Goal: Book appointment/travel/reservation

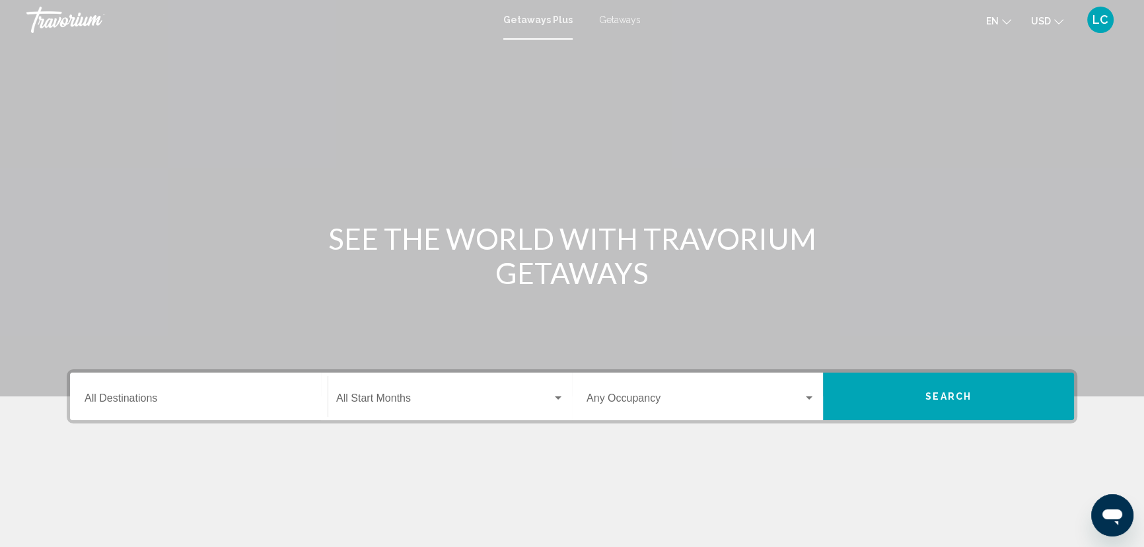
click at [635, 25] on span "Getaways" at bounding box center [620, 20] width 42 height 11
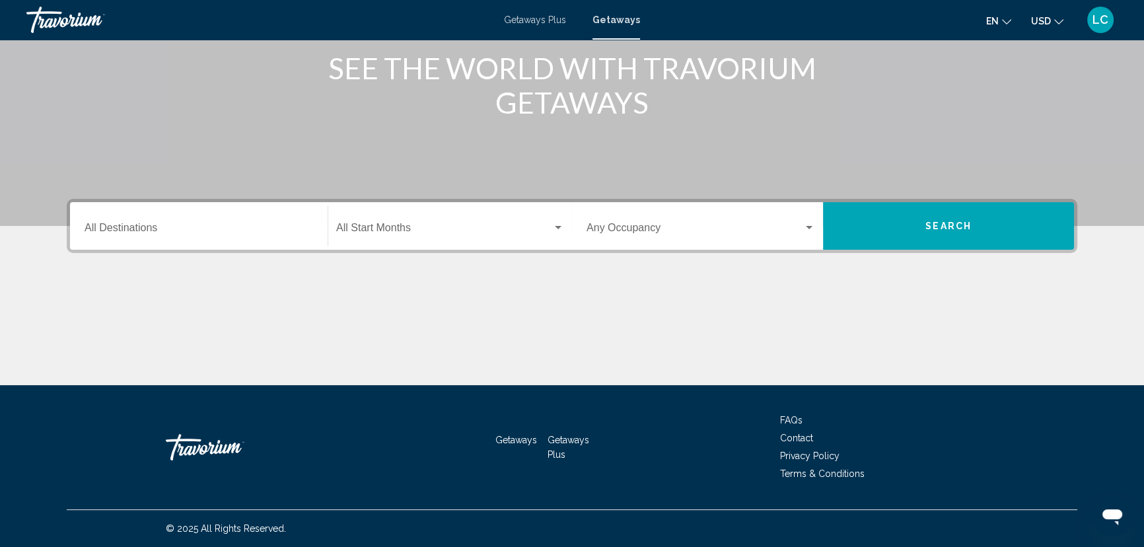
scroll to position [240, 0]
click at [256, 236] on input "Destination All Destinations" at bounding box center [199, 231] width 229 height 12
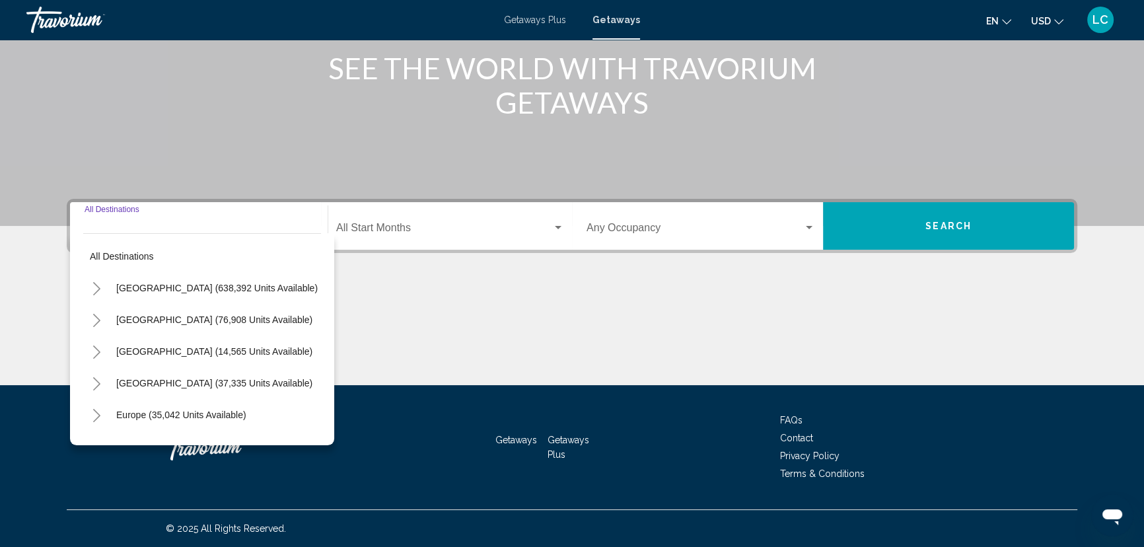
scroll to position [489, 0]
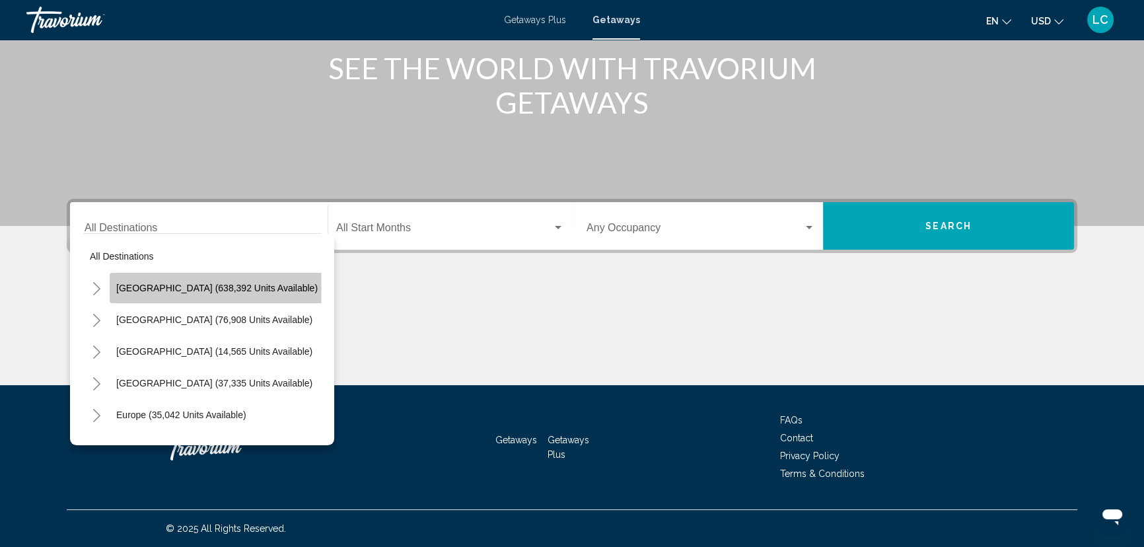
click at [225, 283] on span "[GEOGRAPHIC_DATA] (638,392 units available)" at bounding box center [216, 288] width 201 height 11
type input "**********"
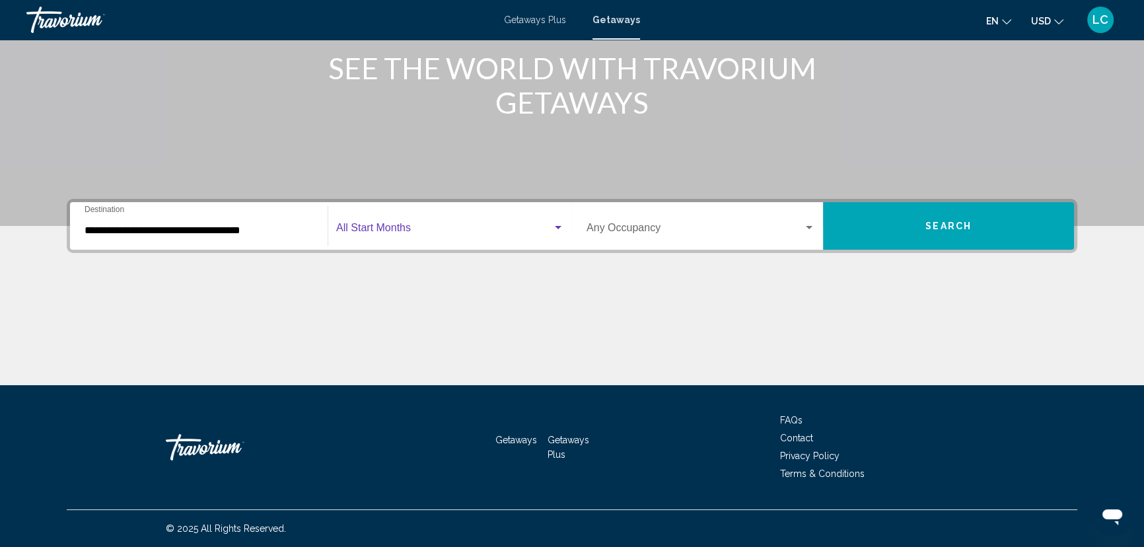
click at [556, 226] on div "Search widget" at bounding box center [558, 227] width 7 height 3
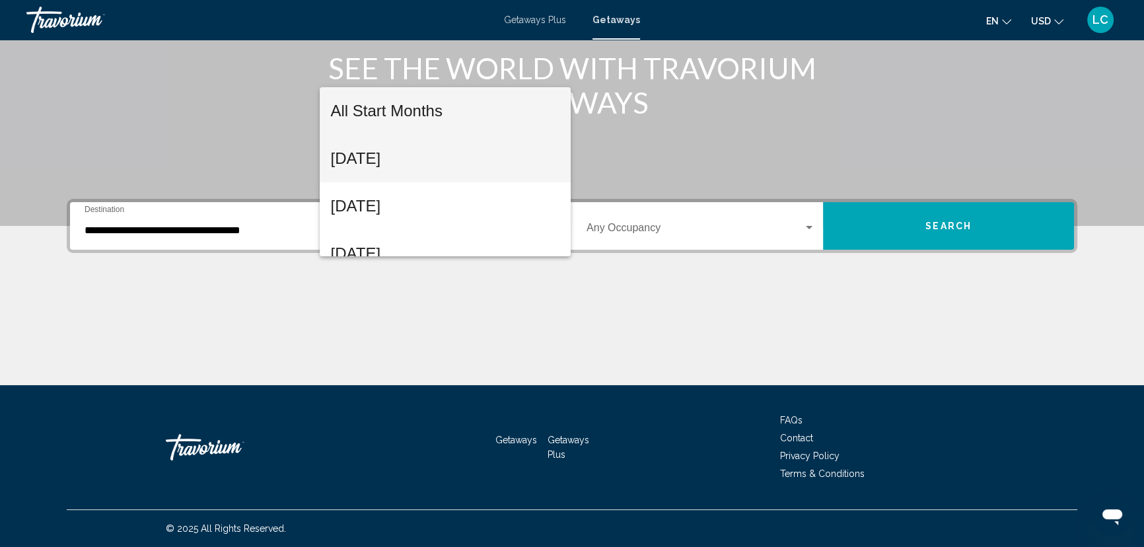
click at [476, 154] on span "[DATE]" at bounding box center [444, 159] width 229 height 48
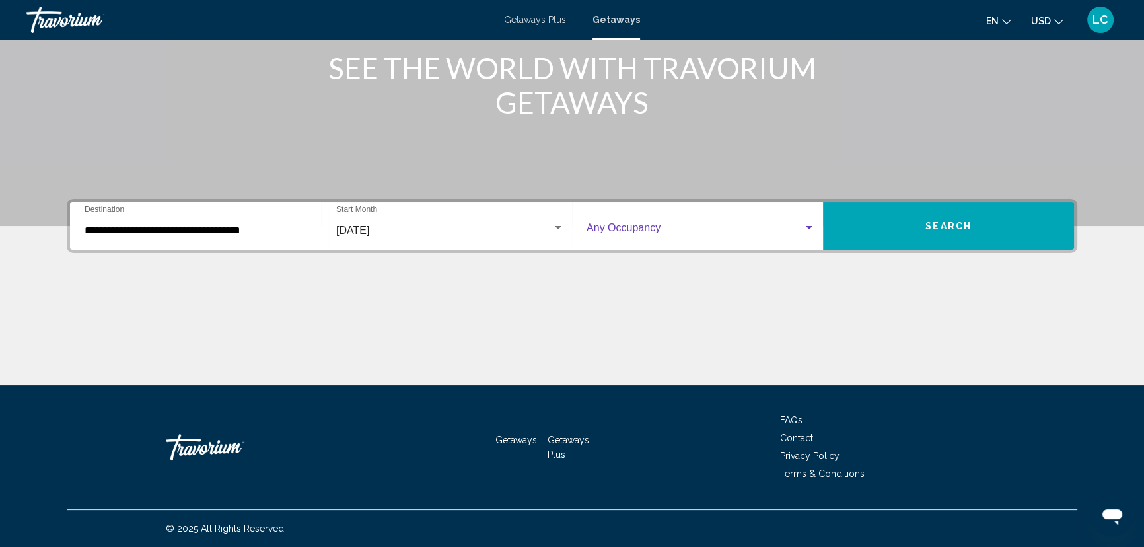
click at [813, 226] on div "Search widget" at bounding box center [809, 227] width 7 height 3
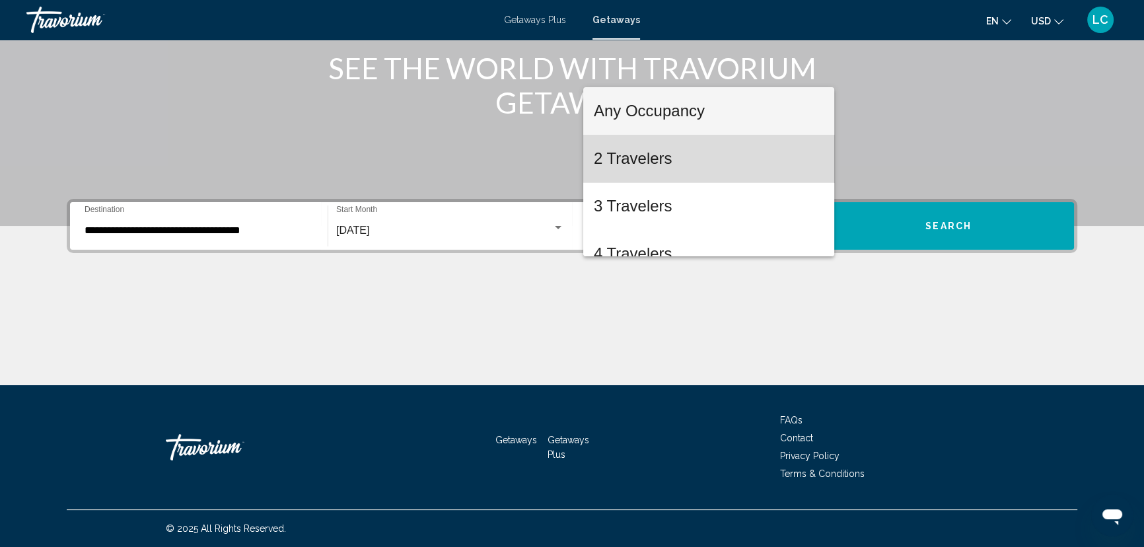
click at [782, 155] on span "2 Travelers" at bounding box center [709, 159] width 230 height 48
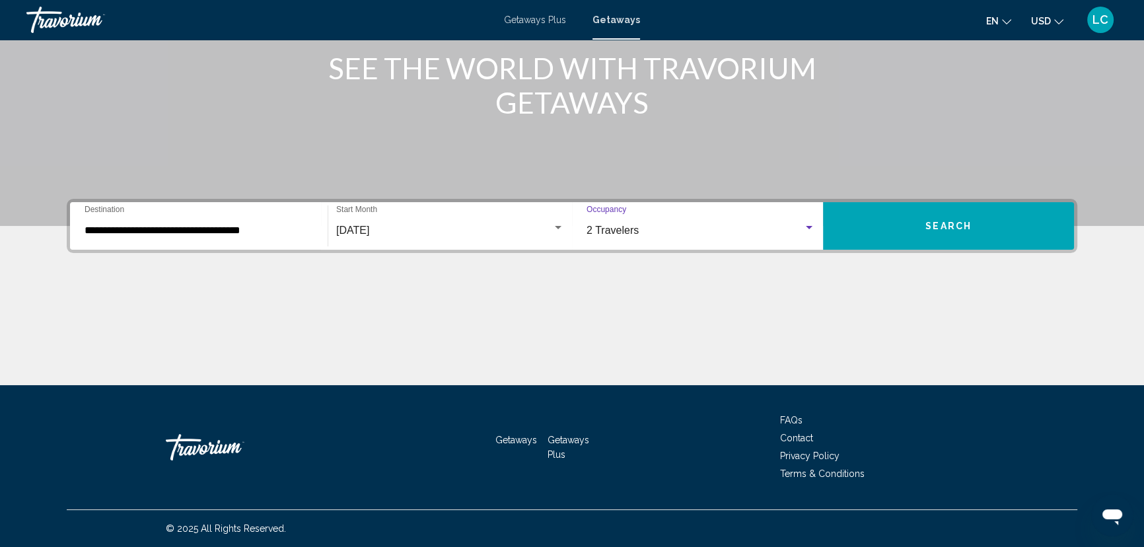
click at [815, 223] on div "Search widget" at bounding box center [809, 228] width 12 height 11
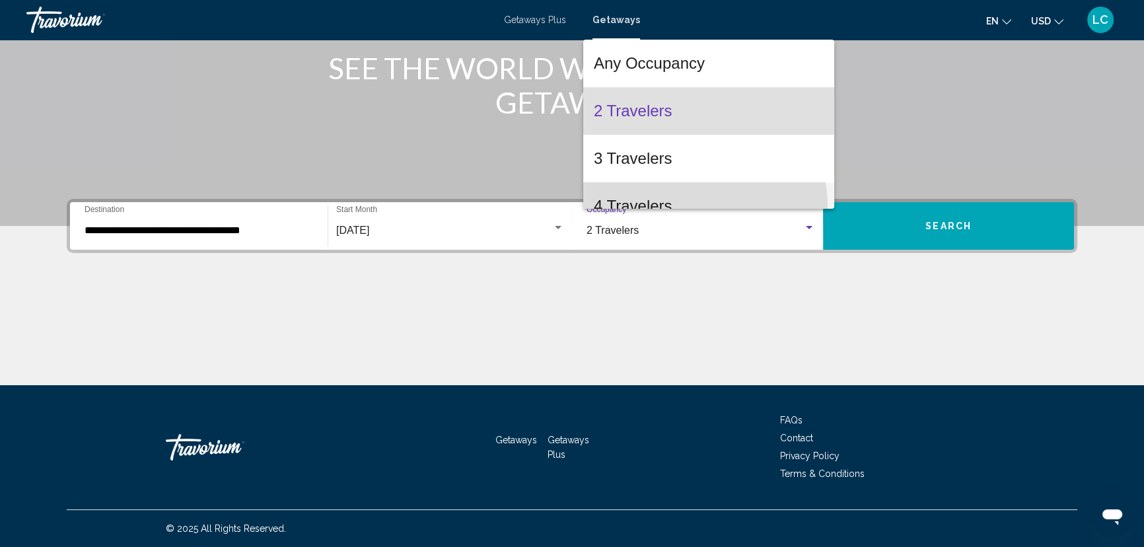
click at [700, 205] on span "4 Travelers" at bounding box center [709, 206] width 230 height 48
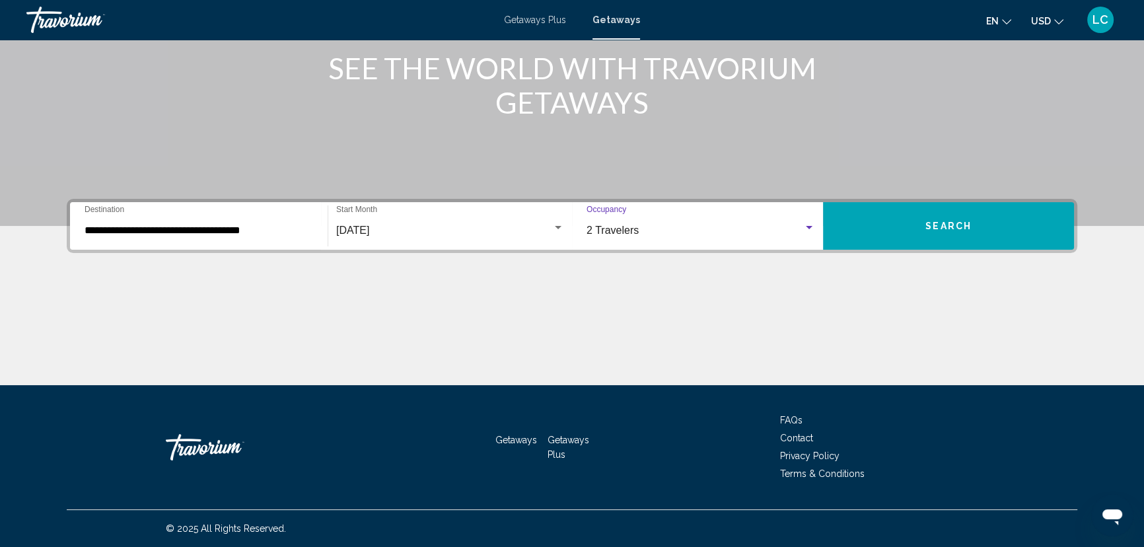
scroll to position [20, 0]
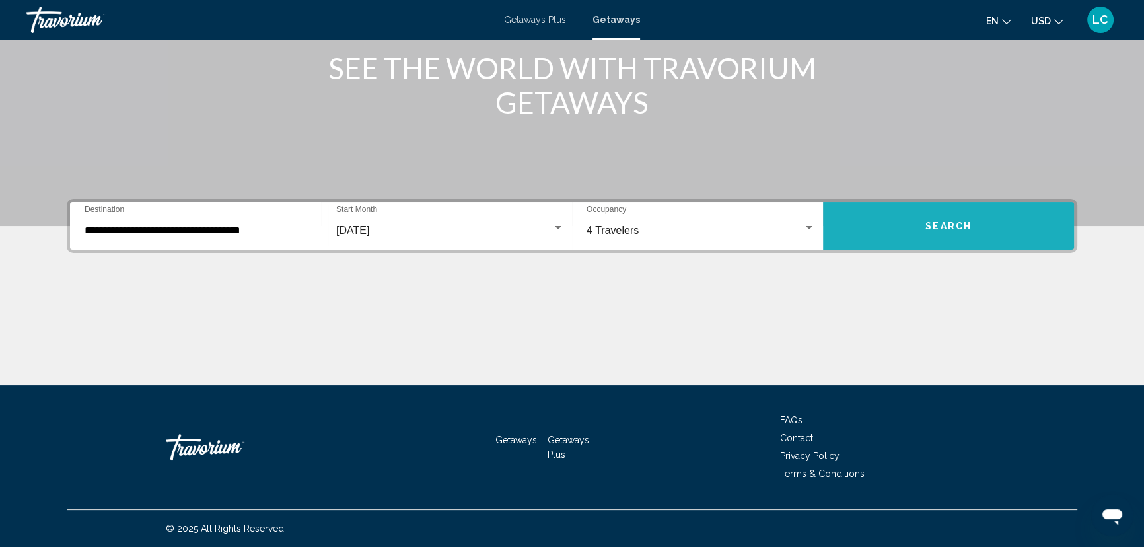
click at [941, 221] on span "Search" at bounding box center [948, 226] width 46 height 11
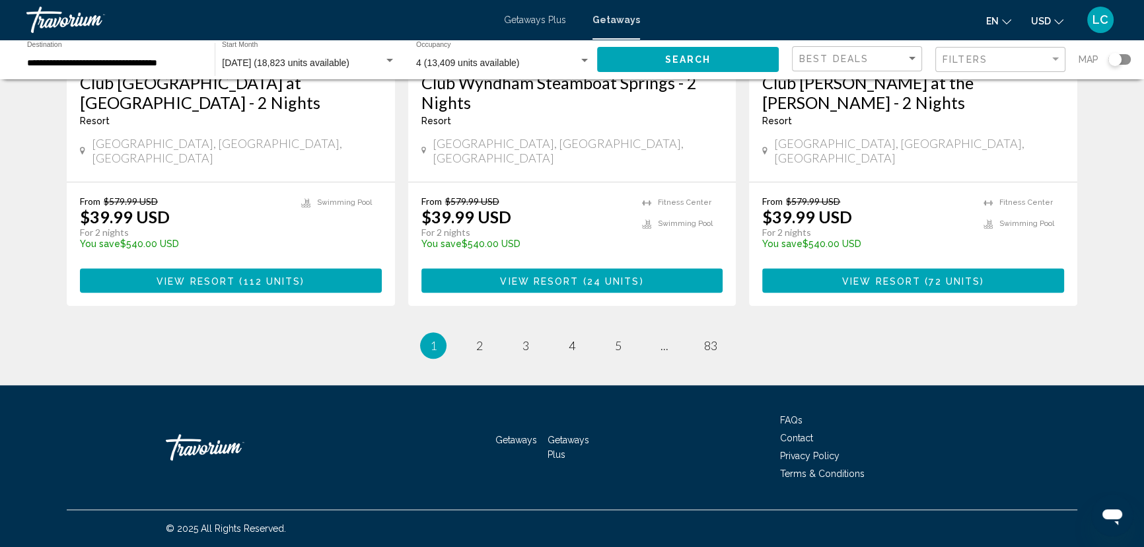
scroll to position [2642, 0]
click at [476, 353] on span "2" at bounding box center [479, 345] width 7 height 15
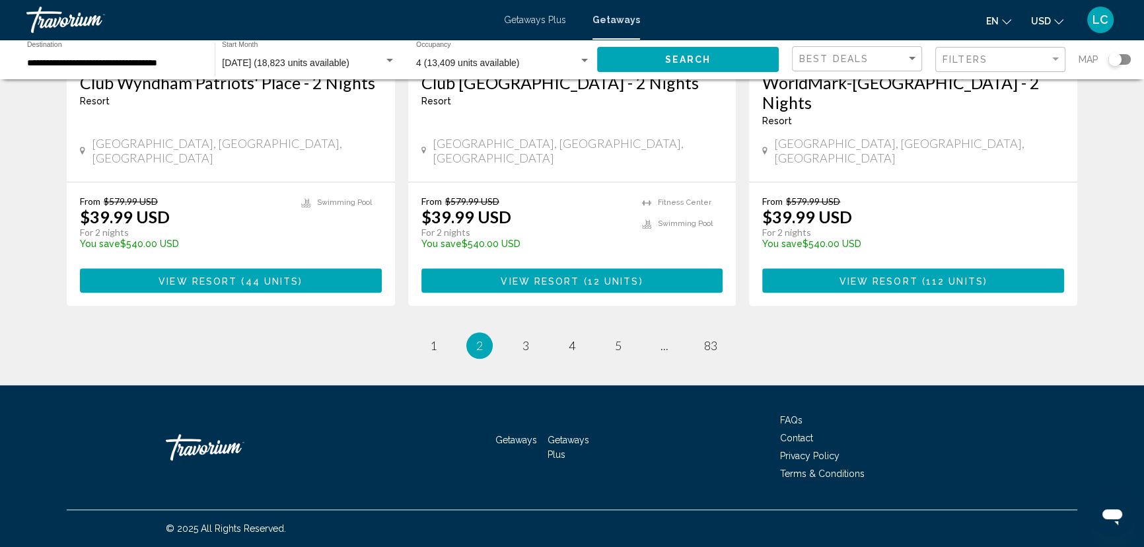
scroll to position [2762, 0]
click at [523, 338] on span "3" at bounding box center [526, 345] width 7 height 15
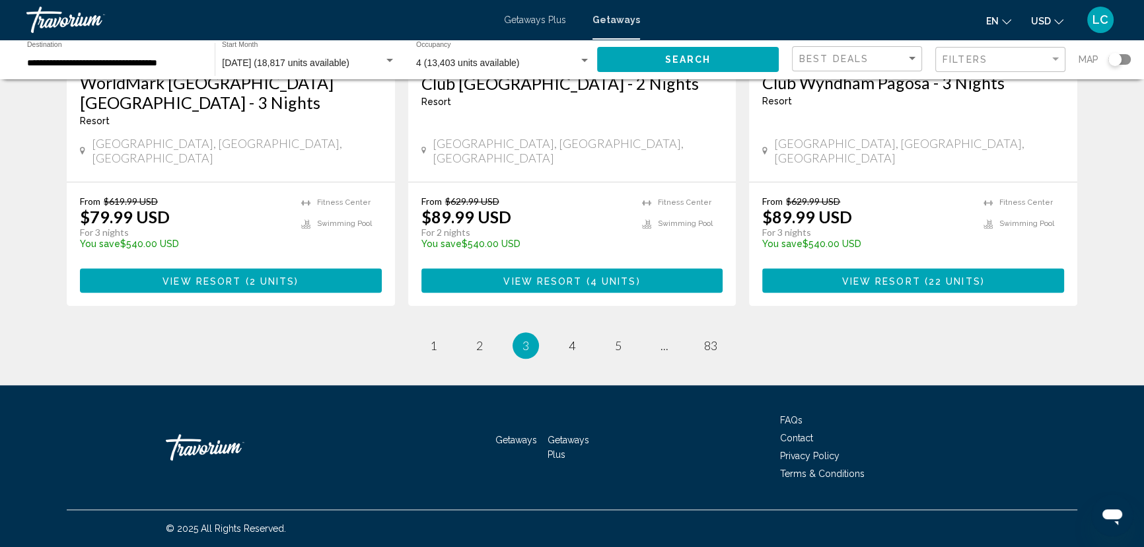
scroll to position [2702, 0]
click at [575, 353] on span "4" at bounding box center [572, 345] width 7 height 15
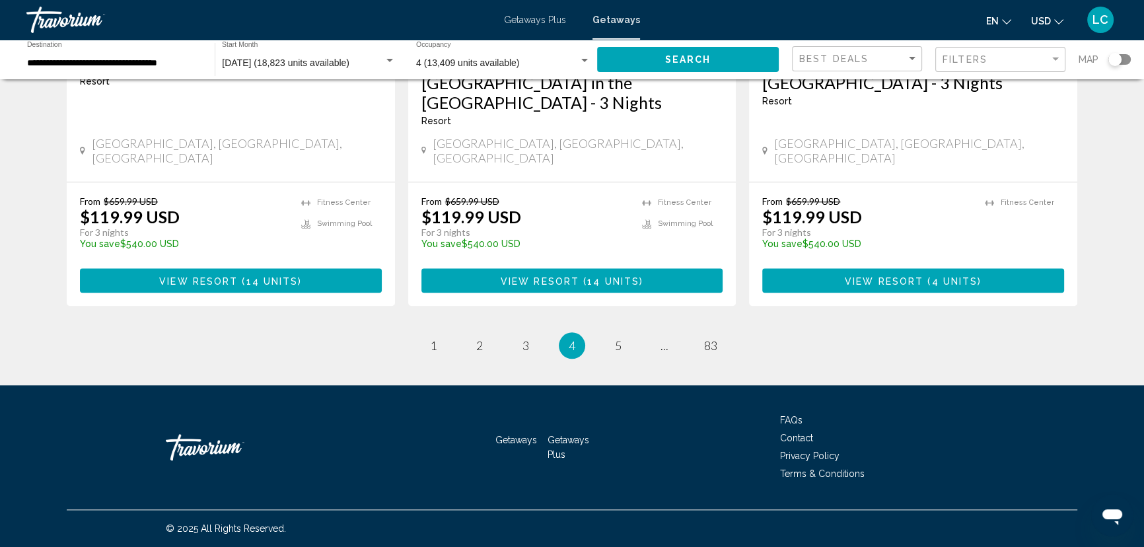
scroll to position [2873, 0]
click at [622, 338] on span "5" at bounding box center [618, 345] width 7 height 15
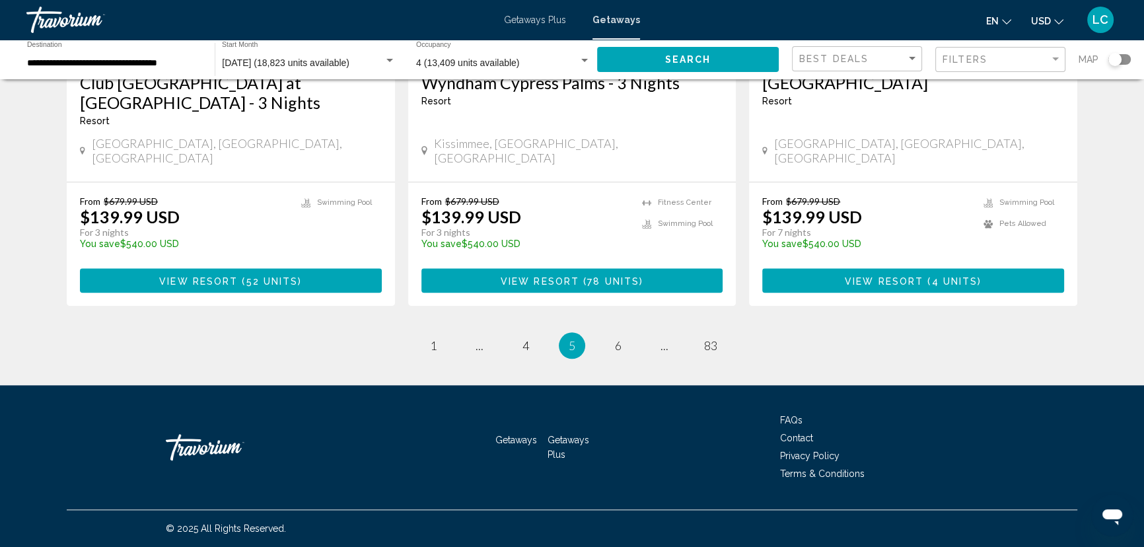
scroll to position [2762, 0]
click at [630, 334] on link "page 6" at bounding box center [618, 345] width 23 height 23
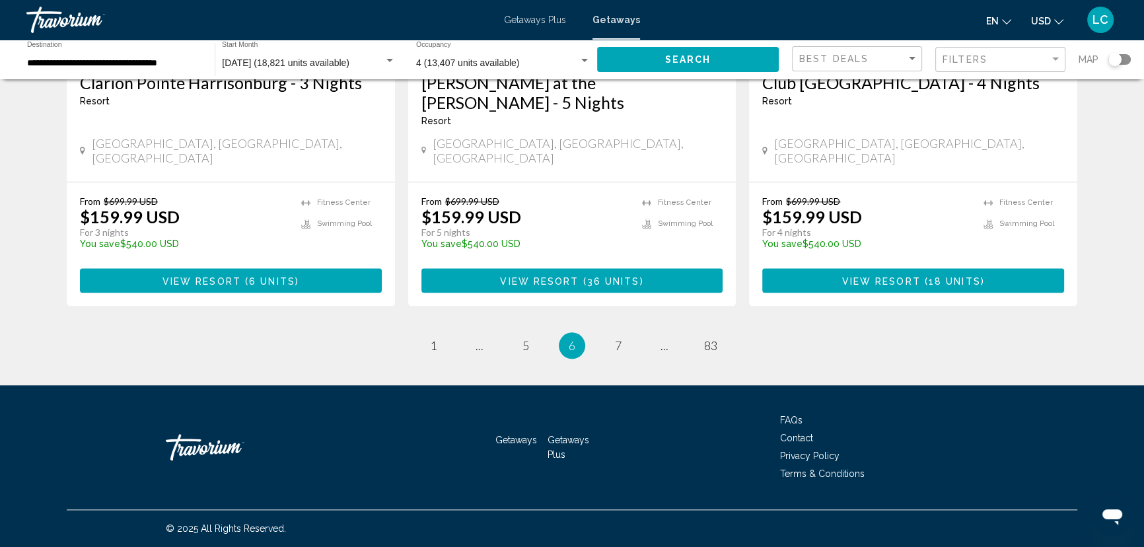
scroll to position [2814, 0]
click at [622, 338] on span "7" at bounding box center [618, 345] width 7 height 15
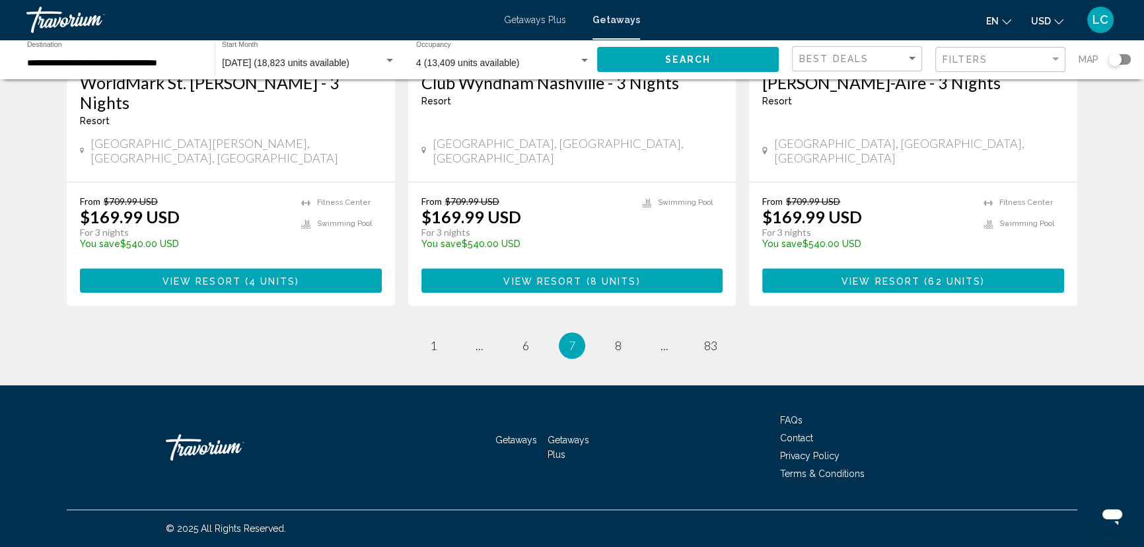
scroll to position [2755, 0]
click at [622, 338] on span "8" at bounding box center [618, 345] width 7 height 15
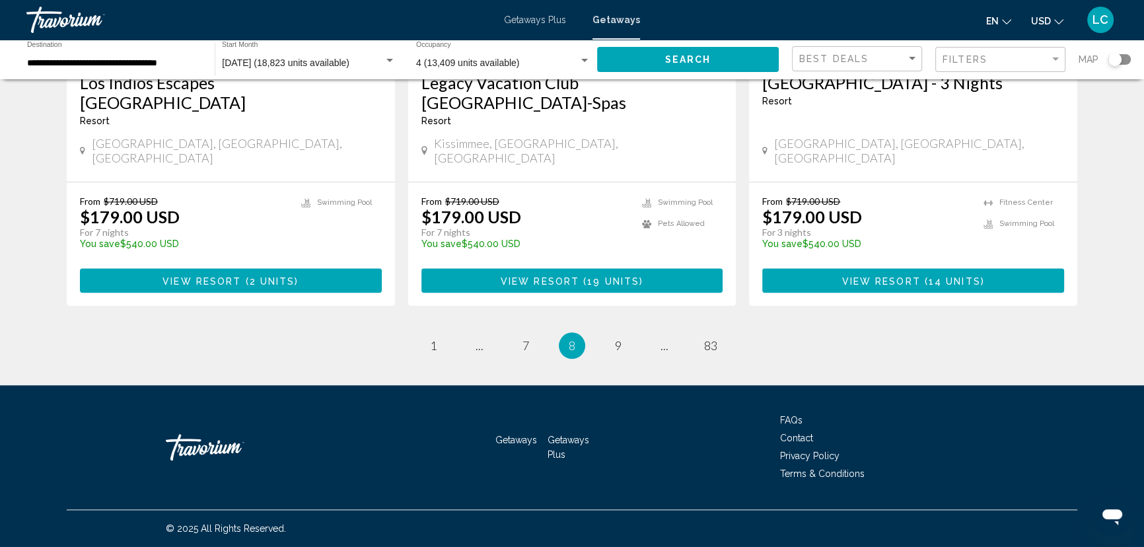
scroll to position [2762, 0]
click at [622, 338] on span "9" at bounding box center [618, 345] width 7 height 15
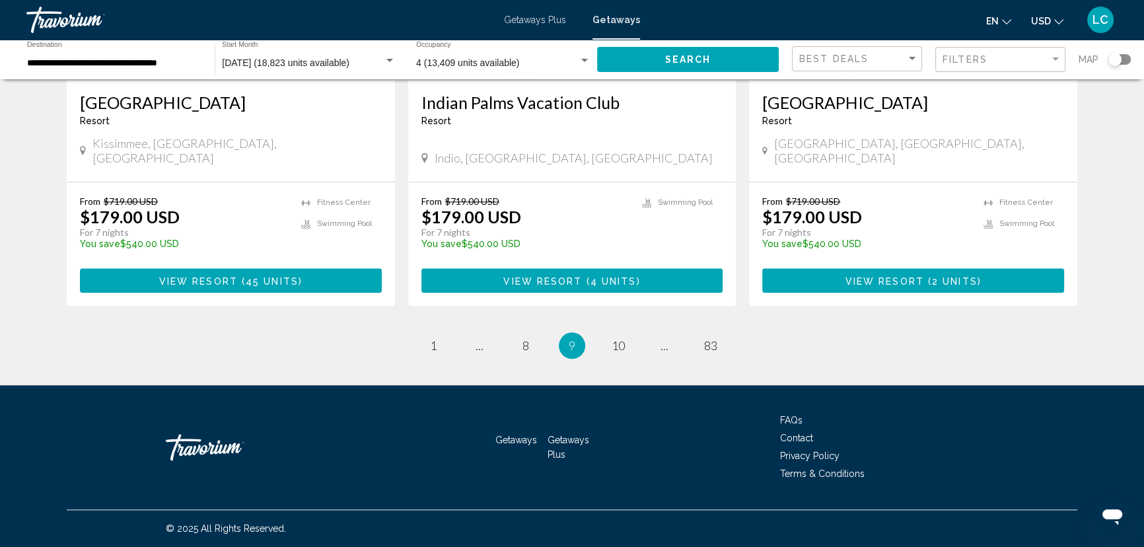
scroll to position [2702, 0]
click at [625, 338] on span "10" at bounding box center [618, 345] width 13 height 15
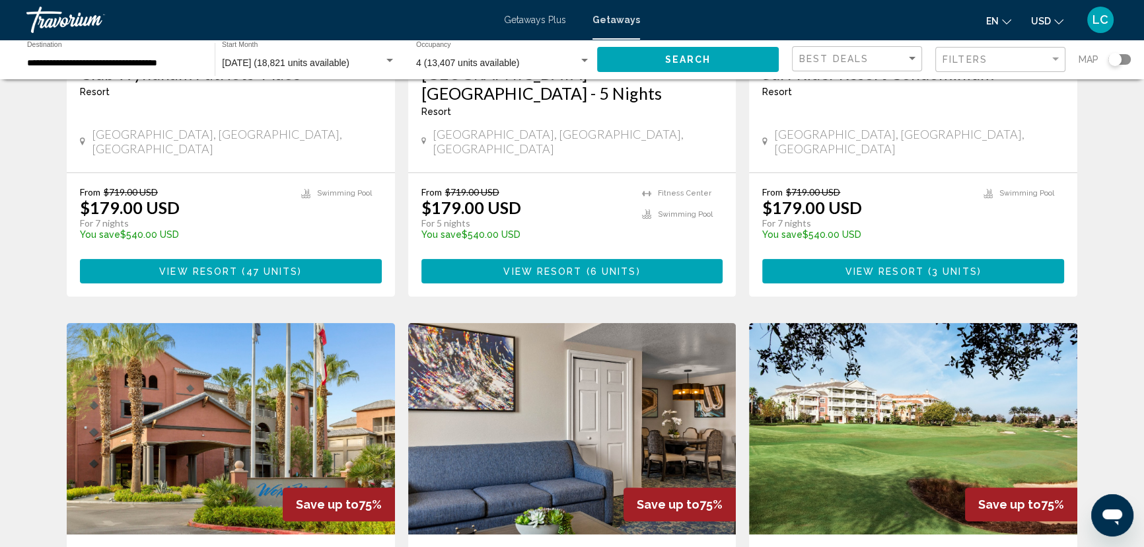
scroll to position [360, 0]
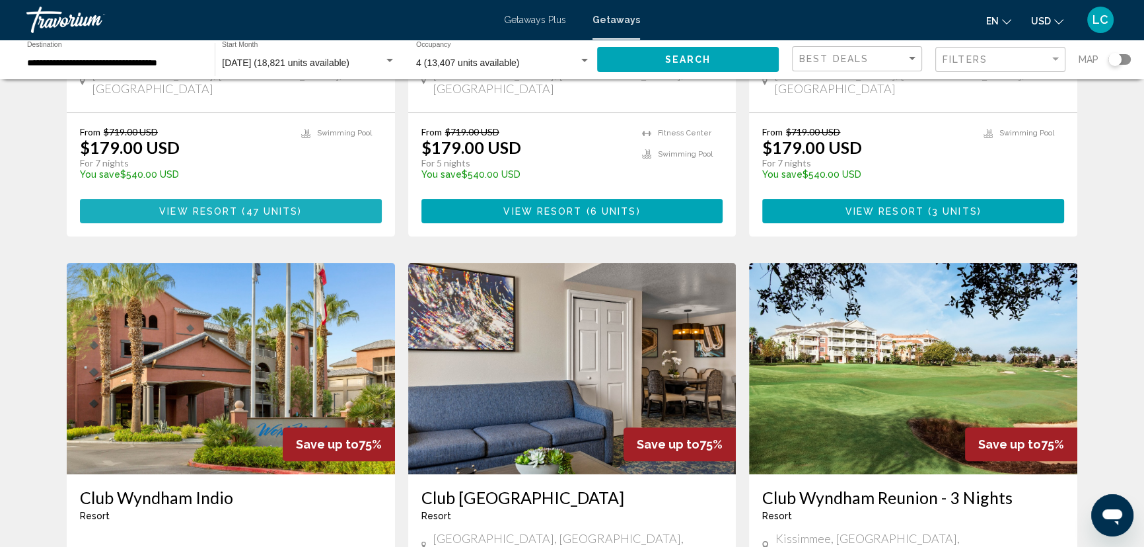
click at [184, 217] on span "View Resort" at bounding box center [198, 211] width 79 height 11
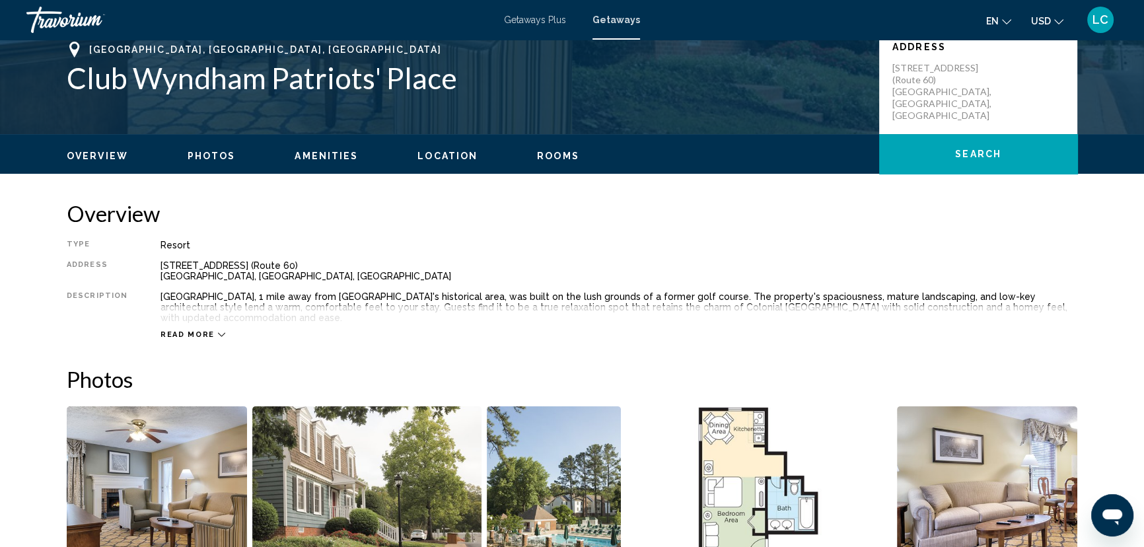
scroll to position [323, 0]
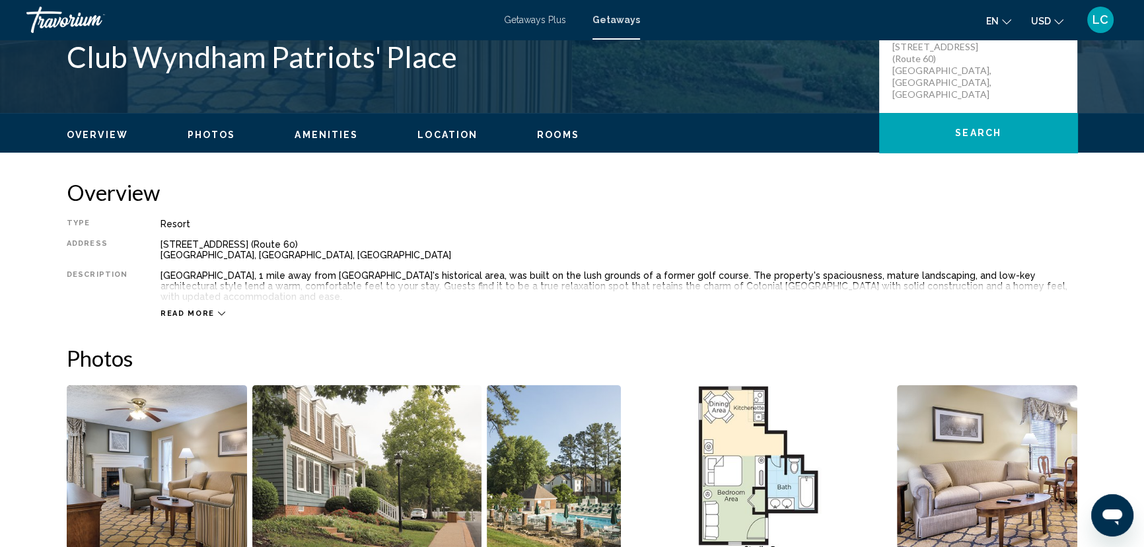
click at [579, 140] on span "Rooms" at bounding box center [558, 134] width 42 height 11
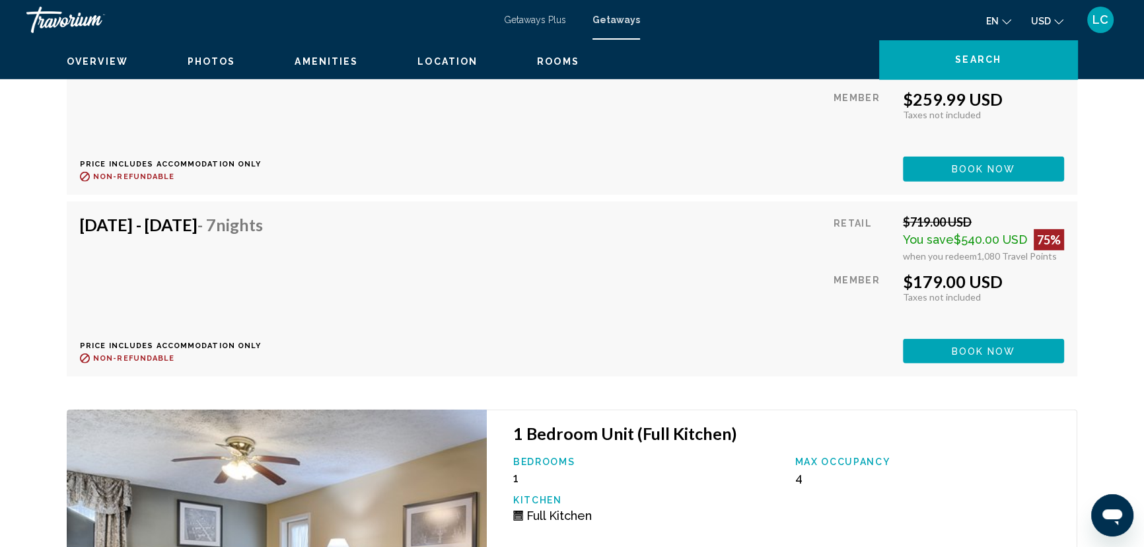
scroll to position [5027, 0]
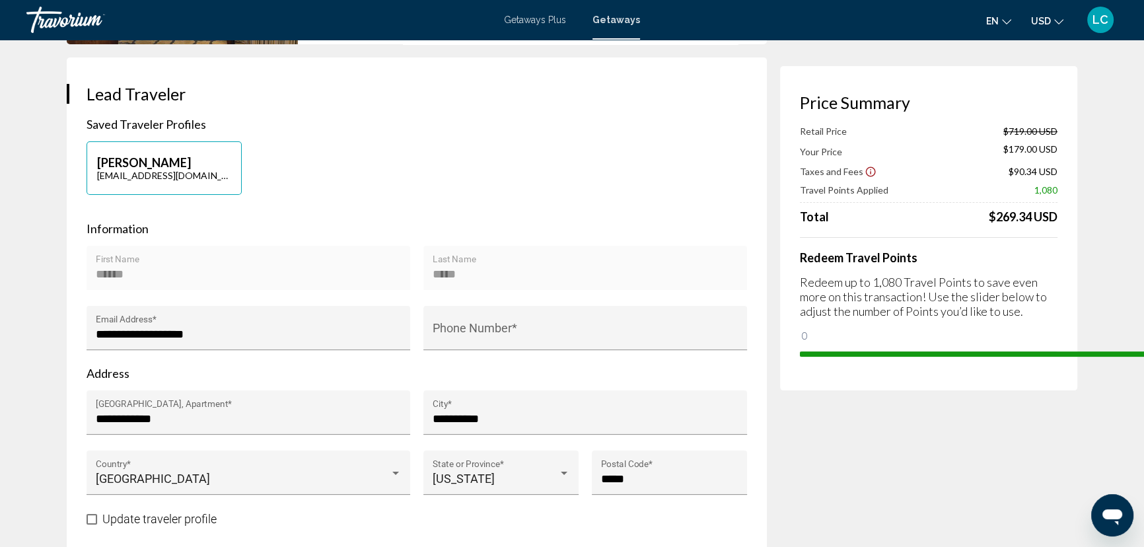
scroll to position [300, 0]
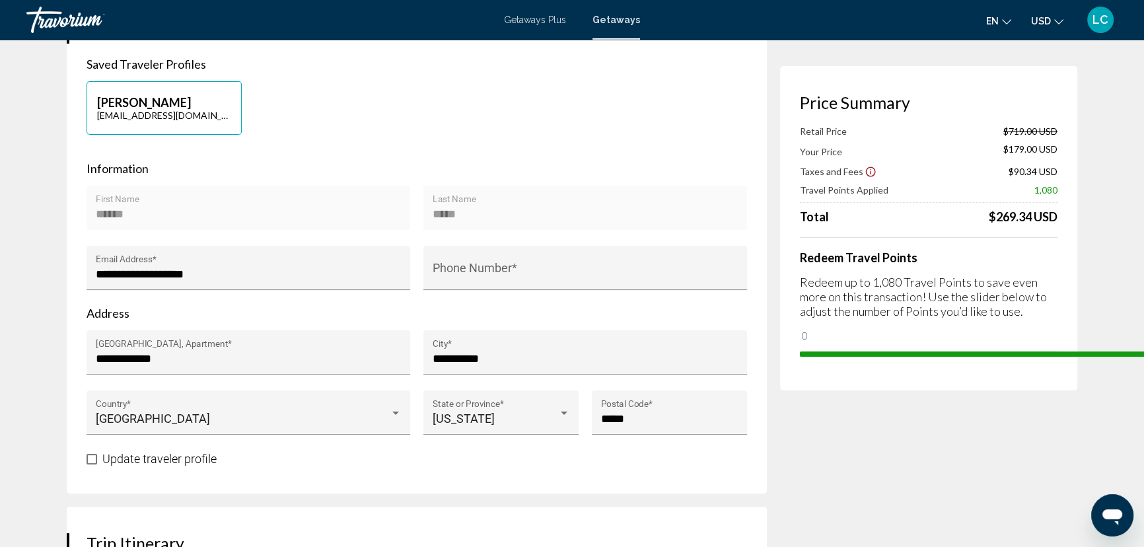
click at [800, 343] on span "0" at bounding box center [805, 336] width 10 height 16
drag, startPoint x: 1060, startPoint y: 489, endPoint x: 1065, endPoint y: 505, distance: 16.5
drag, startPoint x: 1064, startPoint y: 516, endPoint x: 802, endPoint y: 512, distance: 262.3
click at [903, 363] on span "Main content" at bounding box center [913, 352] width 21 height 21
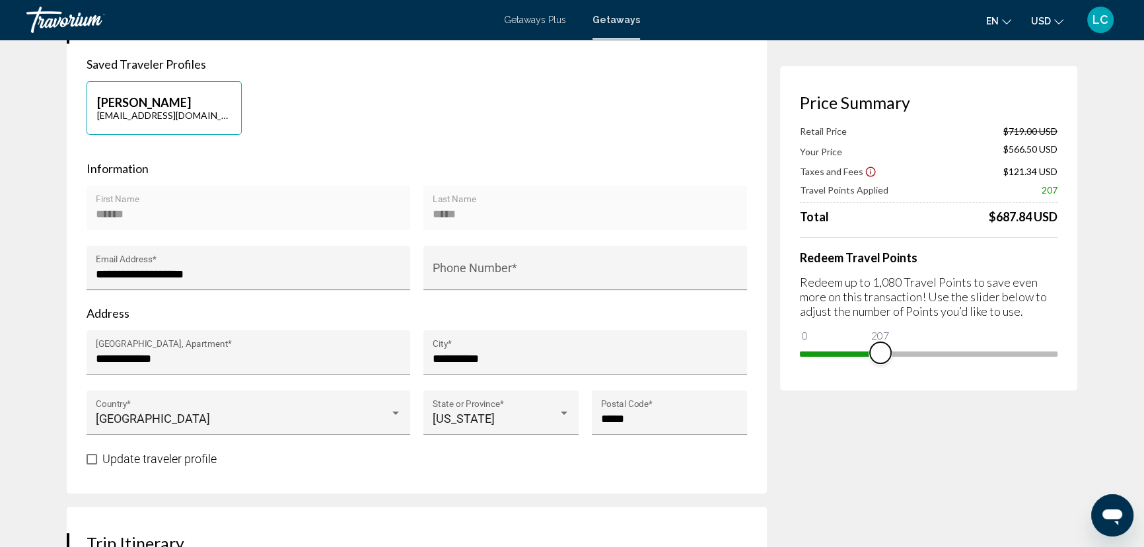
drag, startPoint x: 805, startPoint y: 511, endPoint x: 769, endPoint y: 513, distance: 35.7
click at [870, 363] on span "Main content" at bounding box center [880, 352] width 21 height 21
drag, startPoint x: 769, startPoint y: 513, endPoint x: 752, endPoint y: 513, distance: 17.2
click at [853, 363] on span "Main content" at bounding box center [863, 352] width 21 height 21
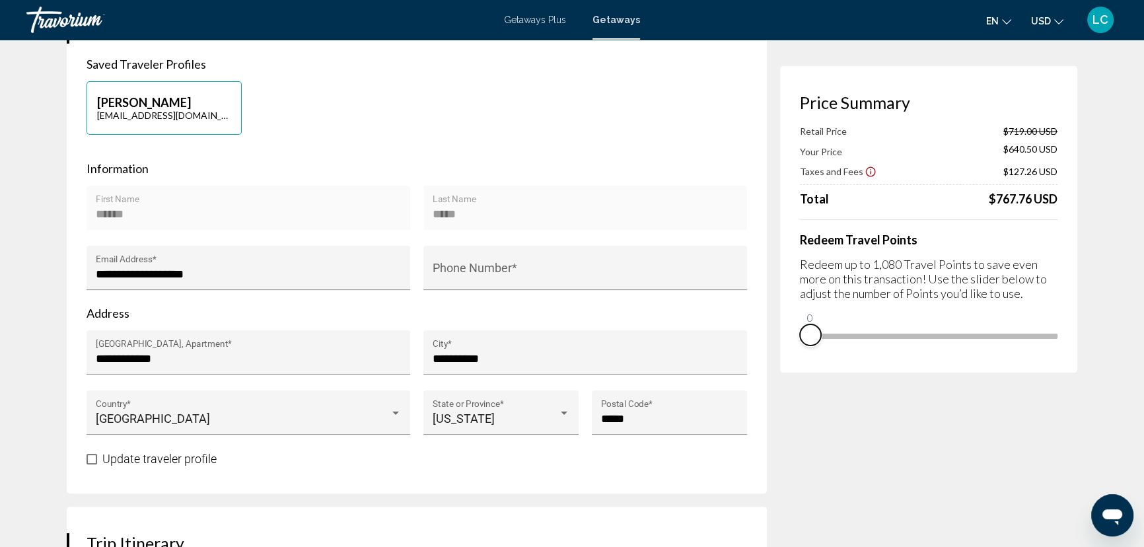
drag, startPoint x: 752, startPoint y: 513, endPoint x: 688, endPoint y: 495, distance: 65.9
click at [800, 336] on ngx-slider "0 1,080 0" at bounding box center [929, 335] width 258 height 3
drag, startPoint x: 705, startPoint y: 462, endPoint x: 867, endPoint y: 488, distance: 163.8
click at [968, 345] on span "Main content" at bounding box center [978, 334] width 21 height 21
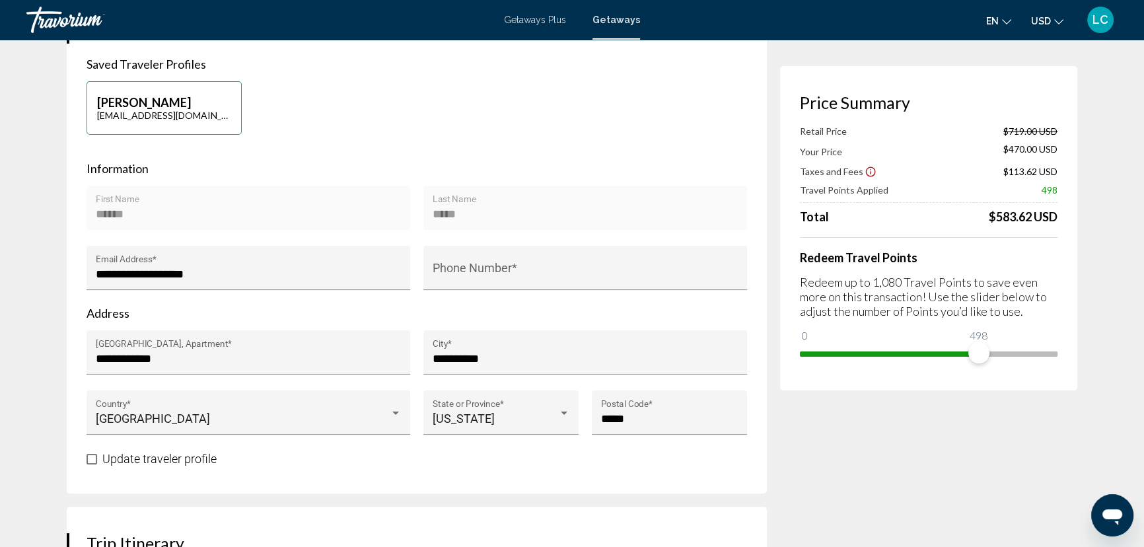
drag, startPoint x: 867, startPoint y: 488, endPoint x: 705, endPoint y: 479, distance: 162.7
click at [800, 364] on div "Redeem Travel Points Redeem up to 1,080 Travel Points to save even more on this…" at bounding box center [929, 300] width 258 height 127
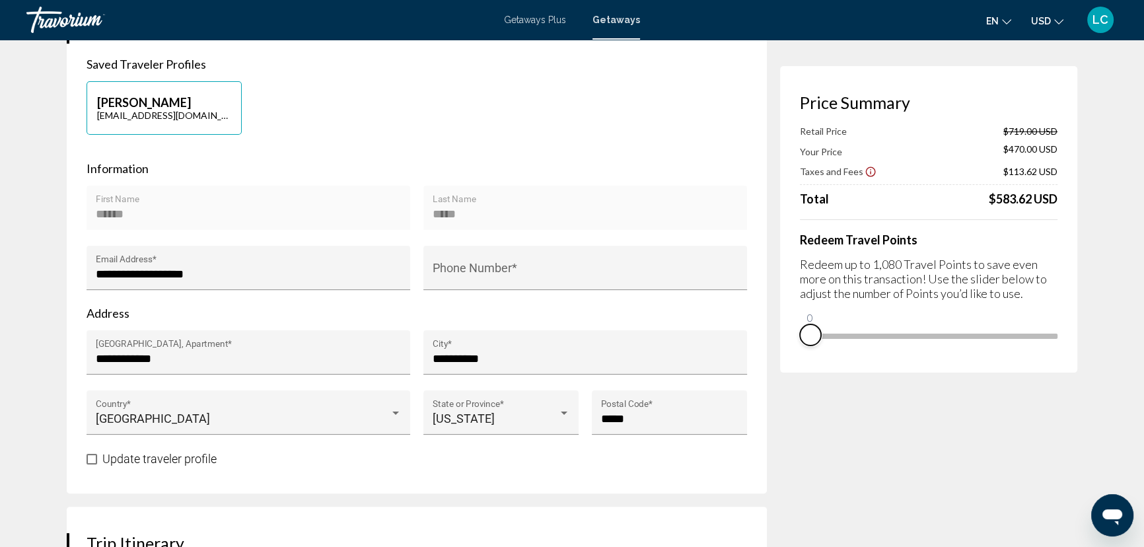
drag, startPoint x: 861, startPoint y: 514, endPoint x: 659, endPoint y: 497, distance: 202.2
click at [780, 373] on div "Price Summary Retail Price $719.00 USD Your Price $470.00 USD Taxes and Fees $1…" at bounding box center [928, 219] width 297 height 307
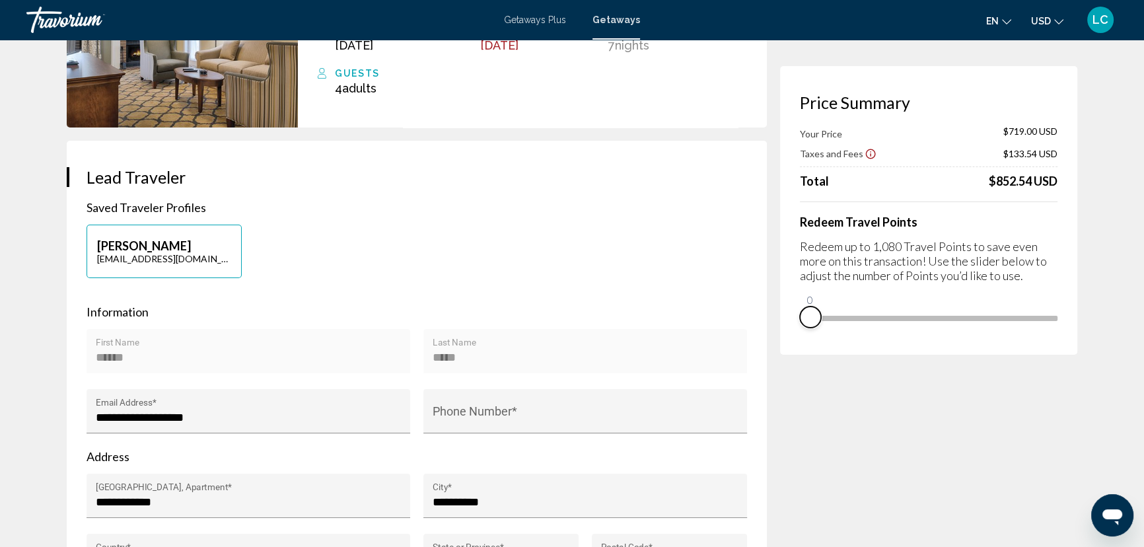
scroll to position [0, 0]
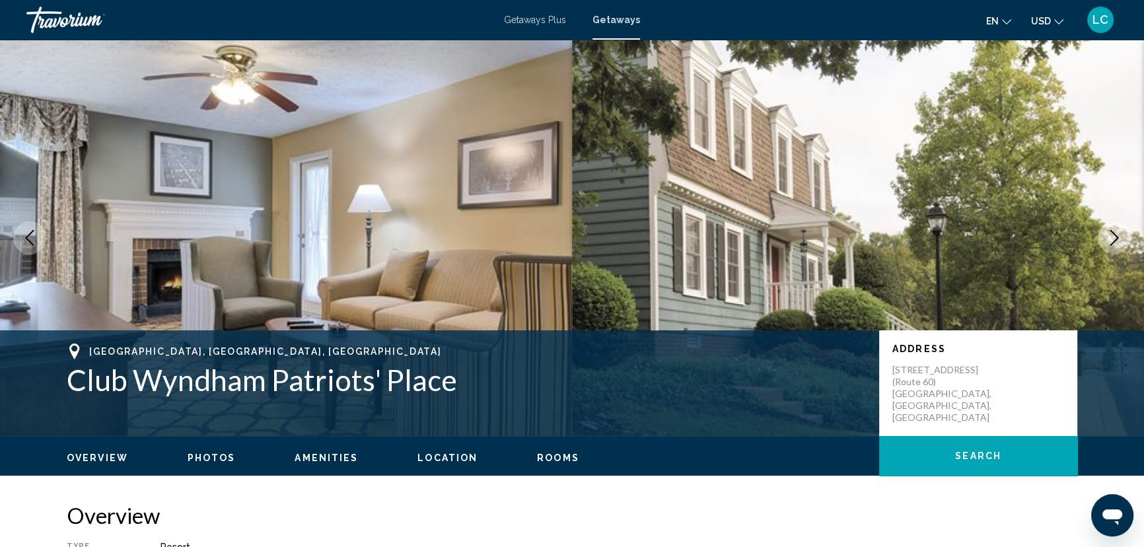
click at [541, 25] on span "Getaways Plus" at bounding box center [535, 20] width 62 height 11
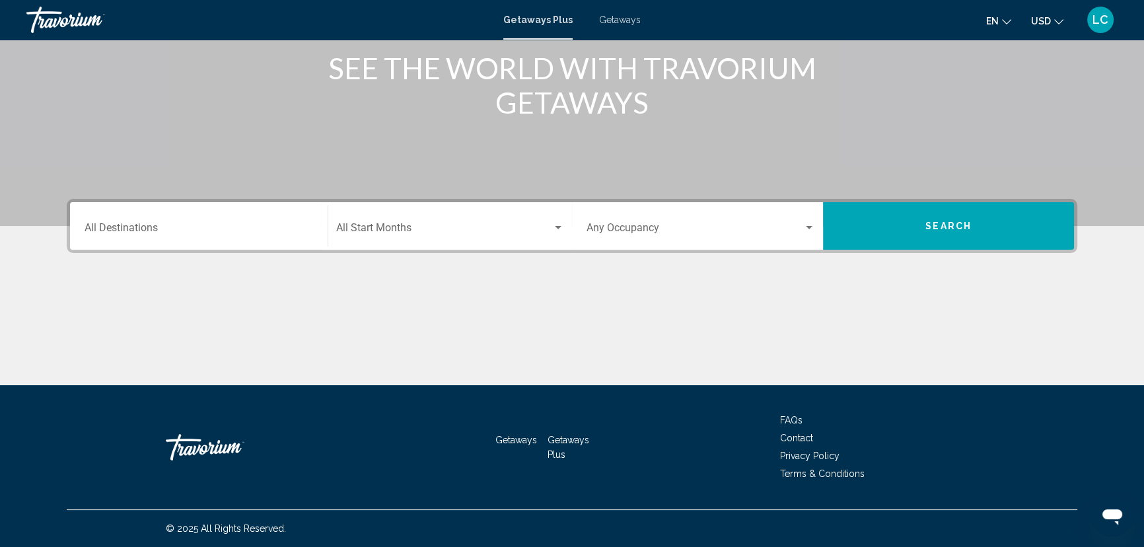
scroll to position [360, 0]
click at [251, 235] on input "Destination All Destinations" at bounding box center [199, 231] width 229 height 12
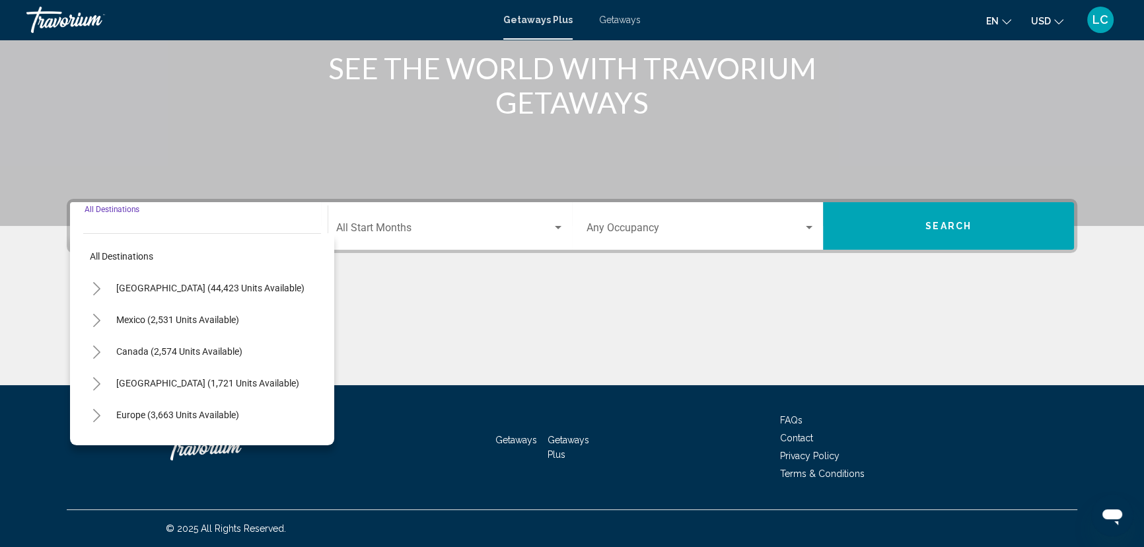
scroll to position [489, 0]
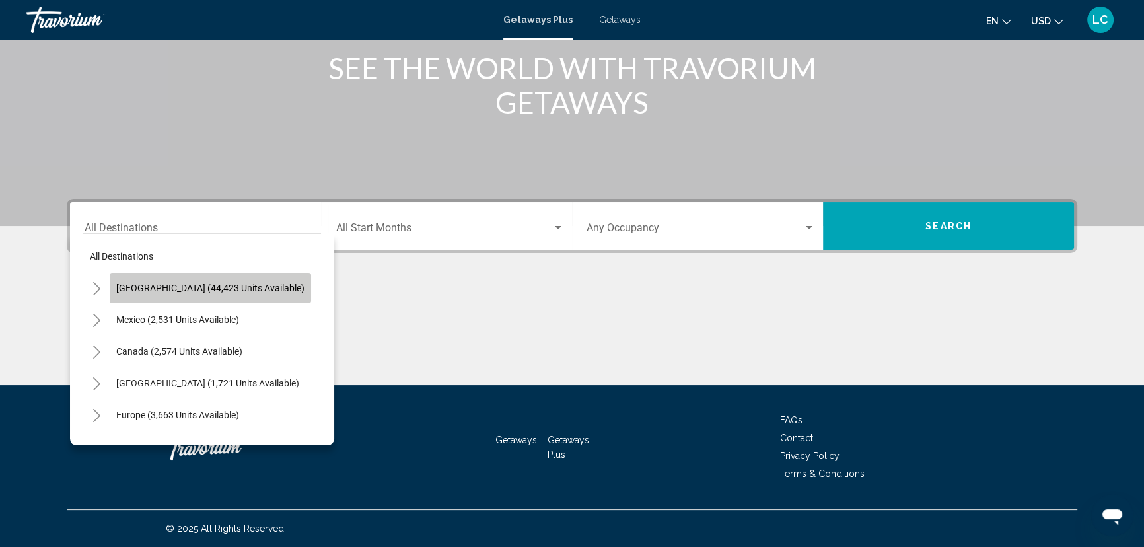
click at [215, 283] on span "[GEOGRAPHIC_DATA] (44,423 units available)" at bounding box center [210, 288] width 188 height 11
type input "**********"
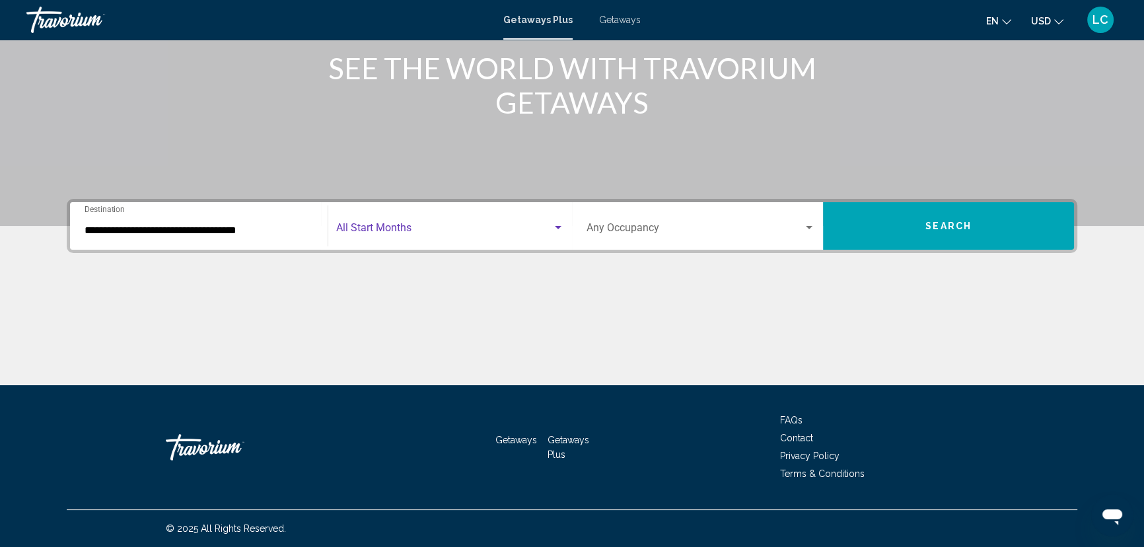
click at [556, 223] on div "Search widget" at bounding box center [558, 228] width 12 height 11
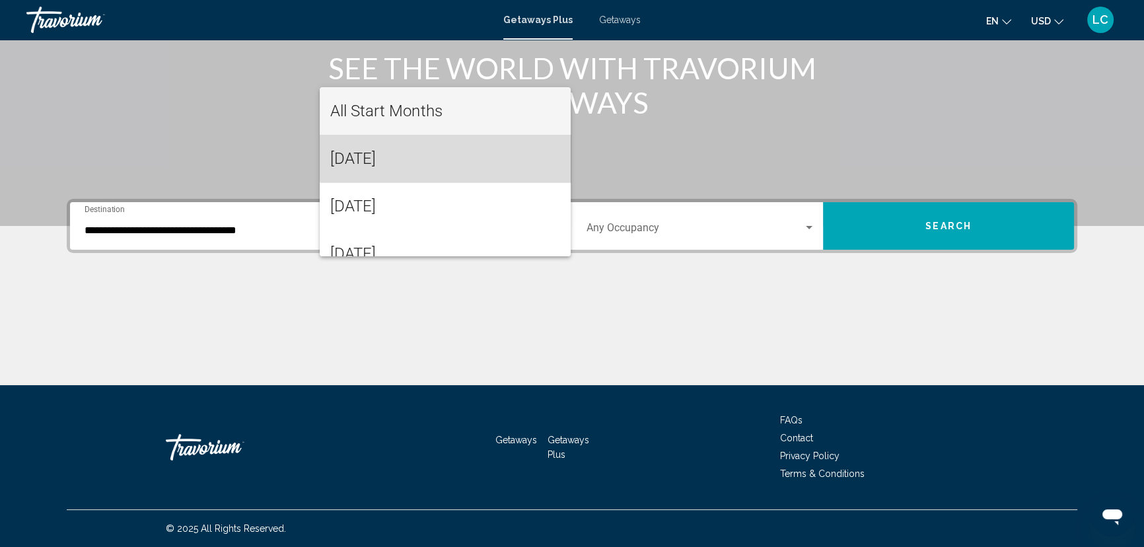
click at [462, 157] on span "[DATE]" at bounding box center [444, 159] width 229 height 48
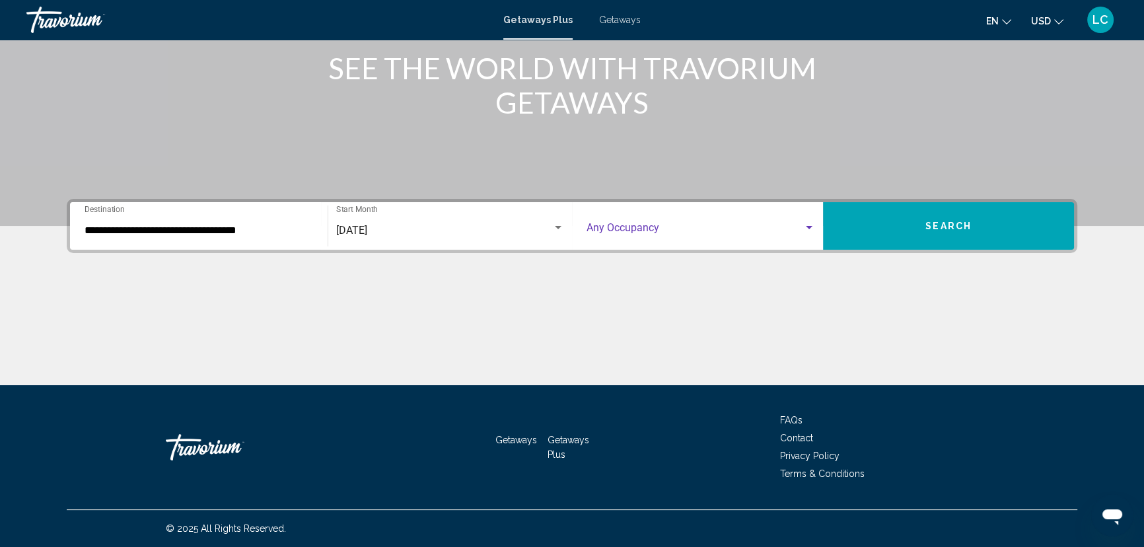
click at [815, 223] on div "Search widget" at bounding box center [809, 228] width 12 height 11
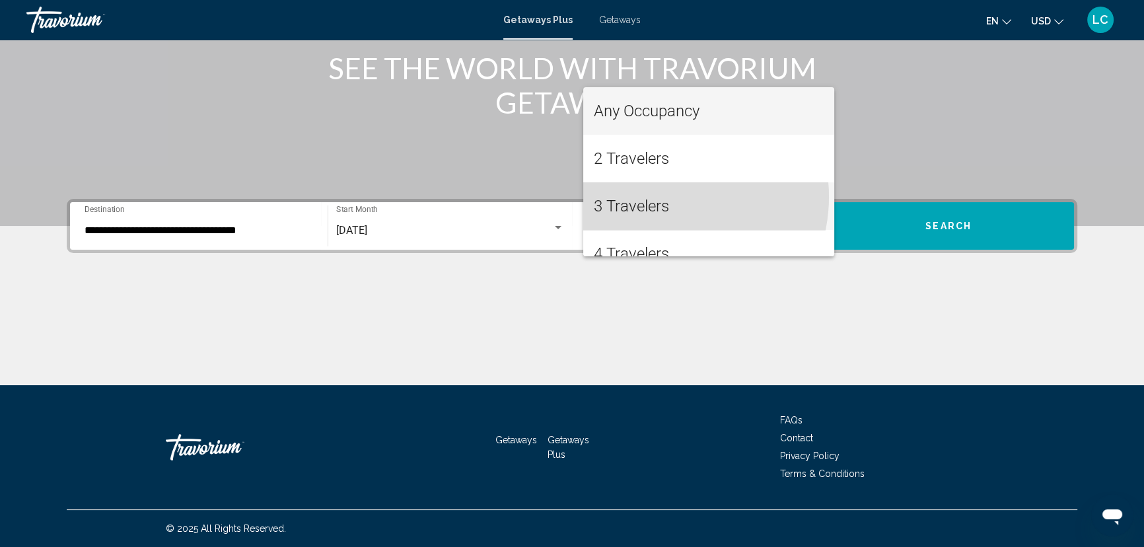
click at [667, 197] on span "3 Travelers" at bounding box center [709, 206] width 230 height 48
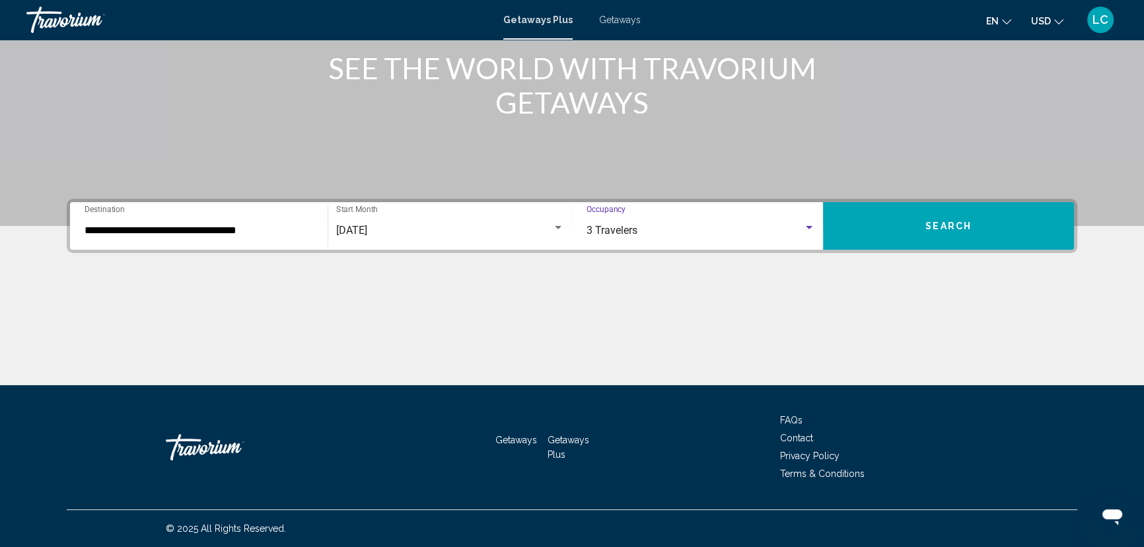
click at [813, 226] on div "Search widget" at bounding box center [809, 227] width 7 height 3
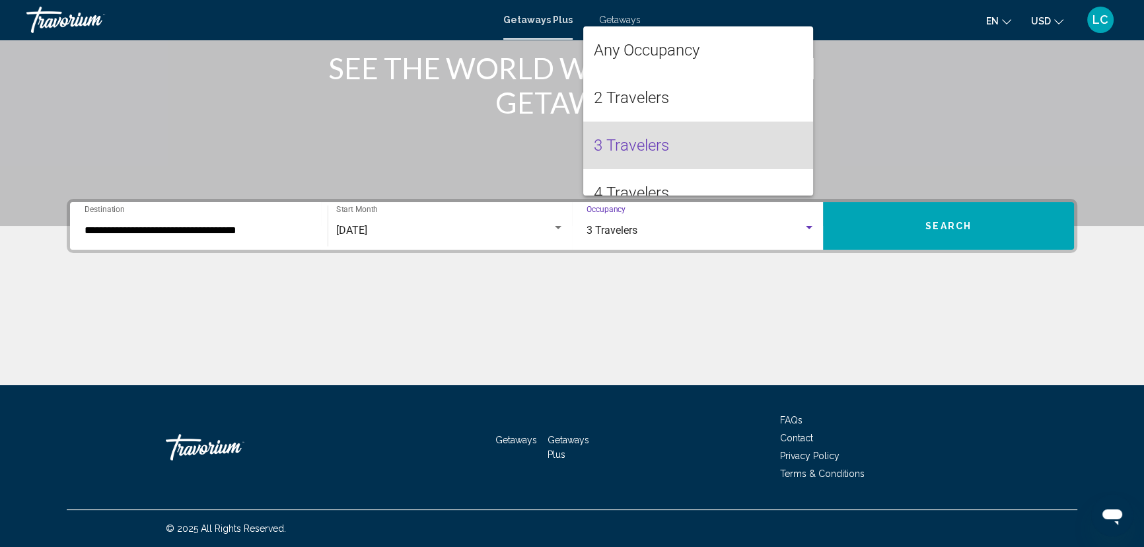
scroll to position [34, 0]
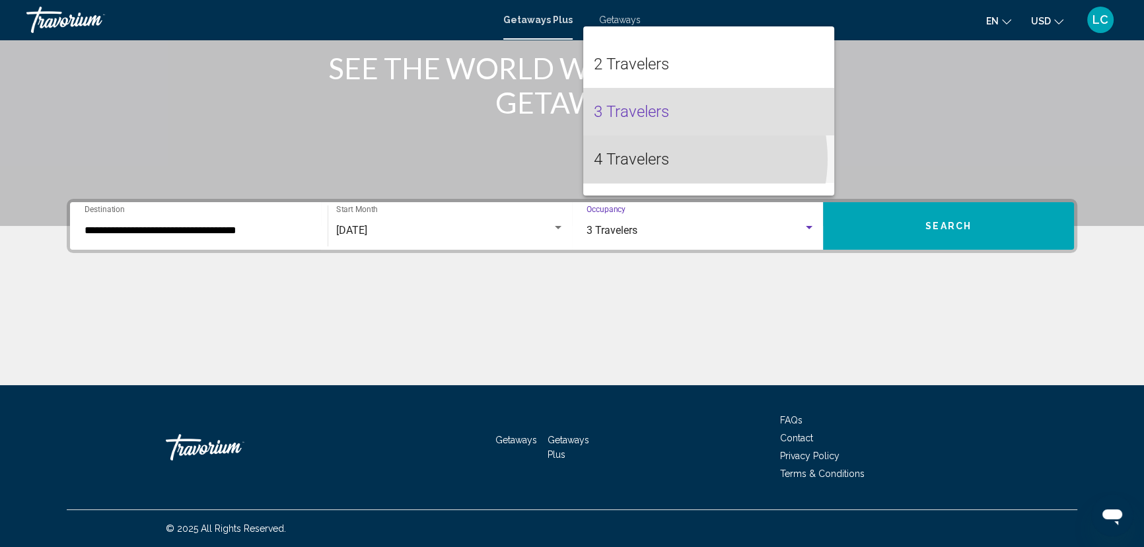
click at [677, 158] on span "4 Travelers" at bounding box center [709, 159] width 230 height 48
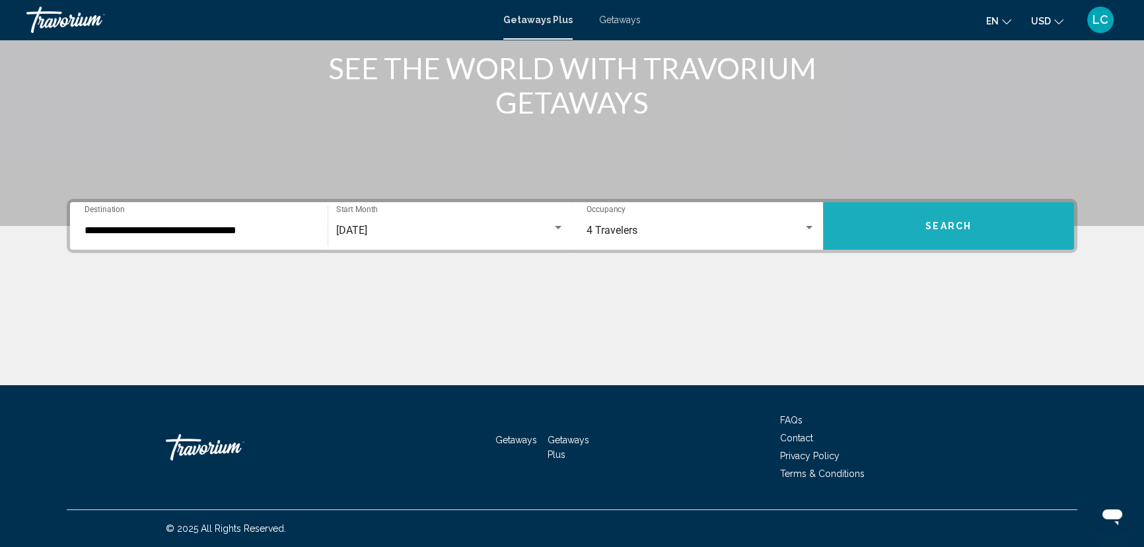
click at [971, 221] on span "Search" at bounding box center [948, 226] width 46 height 11
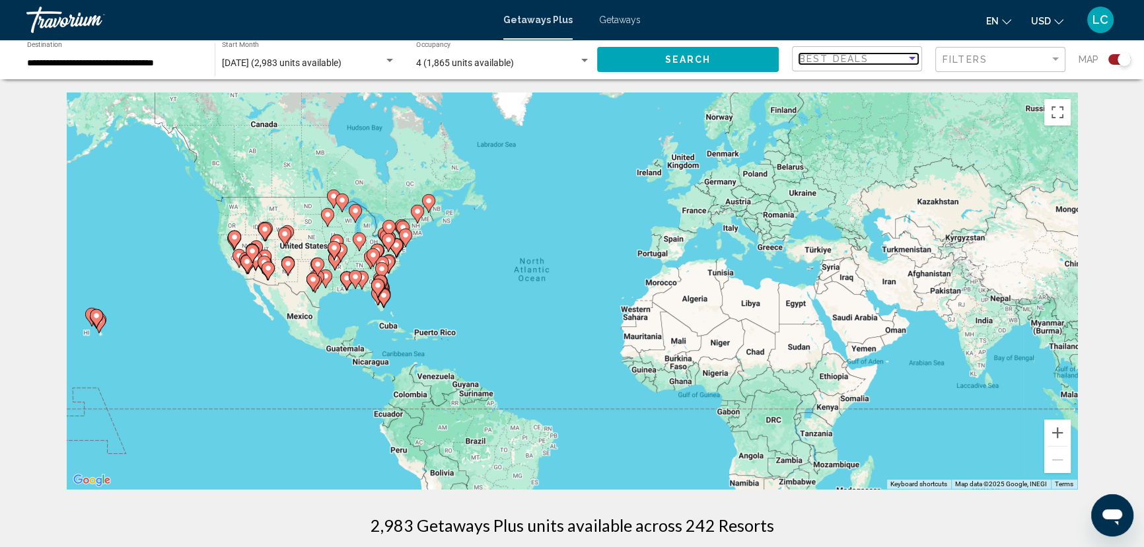
click at [829, 64] on span "Best Deals" at bounding box center [833, 59] width 69 height 11
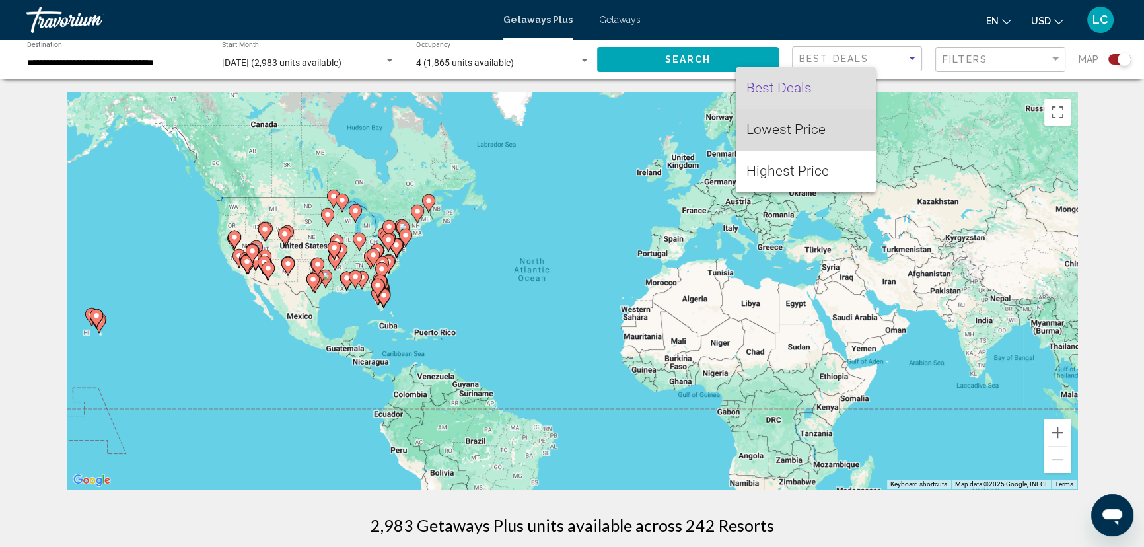
click at [802, 131] on span "Lowest Price" at bounding box center [785, 130] width 79 height 16
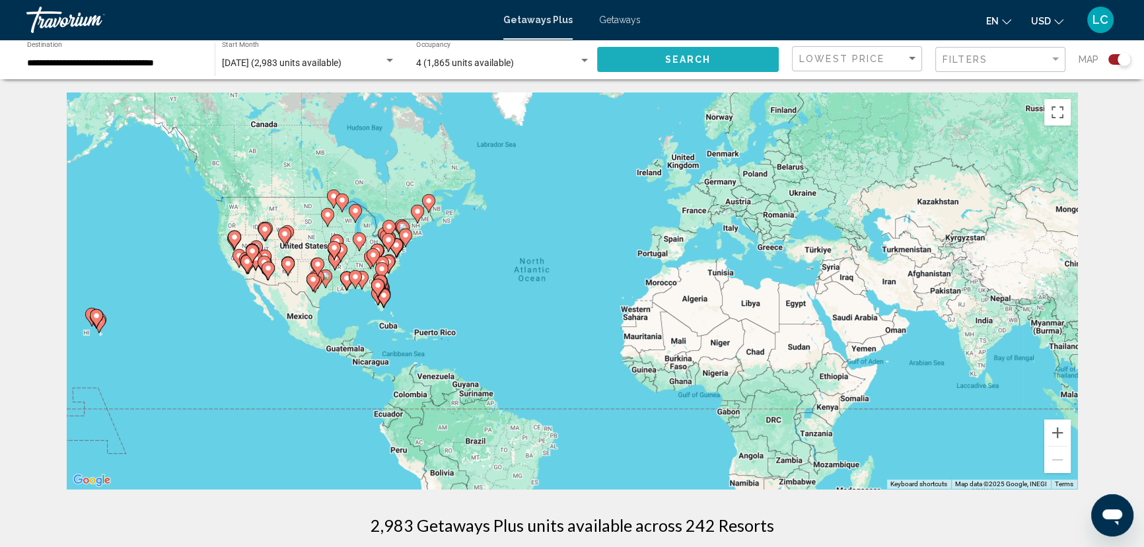
click at [665, 65] on span "Search" at bounding box center [688, 60] width 46 height 11
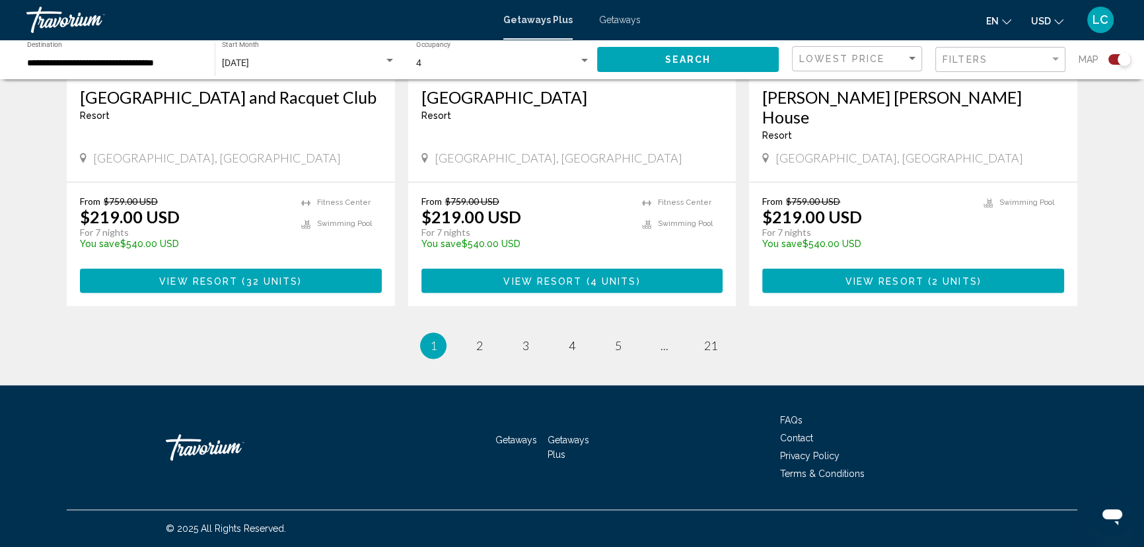
scroll to position [3243, 0]
click at [515, 334] on link "page 3" at bounding box center [526, 345] width 23 height 23
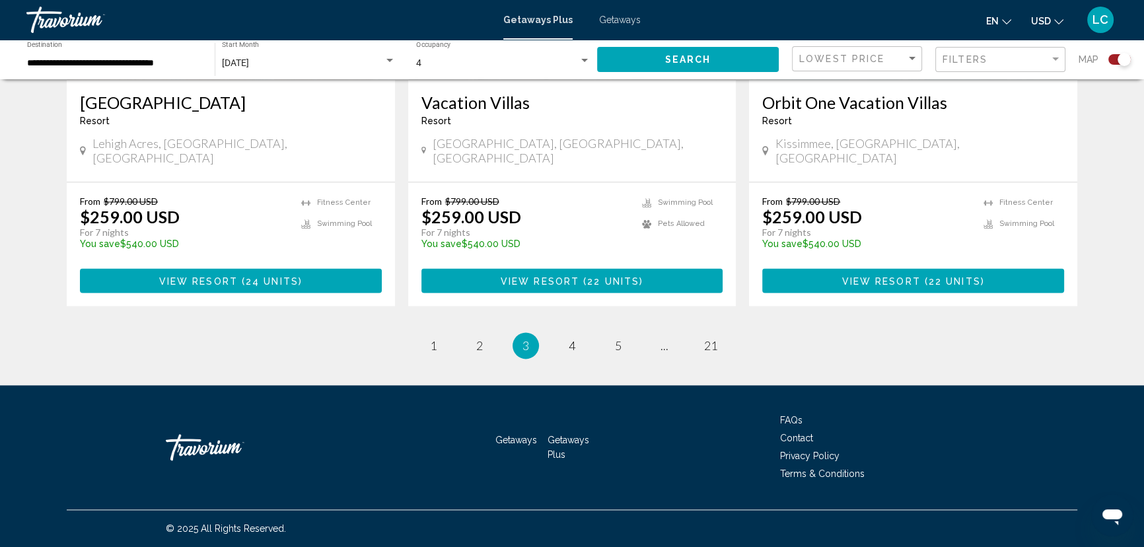
scroll to position [3142, 0]
click at [575, 338] on span "4" at bounding box center [572, 345] width 7 height 15
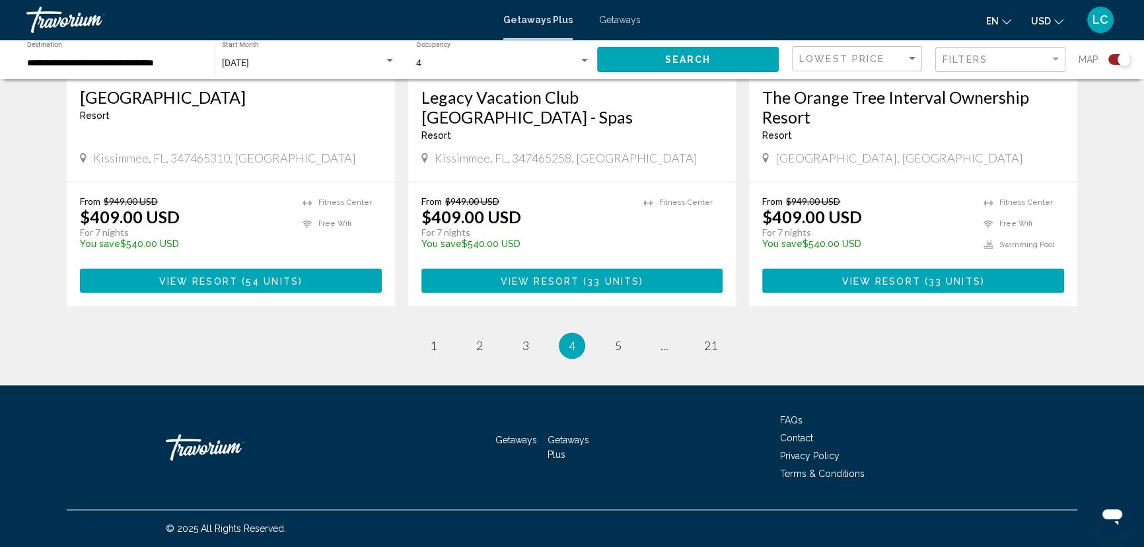
scroll to position [3142, 0]
click at [622, 338] on span "5" at bounding box center [618, 345] width 7 height 15
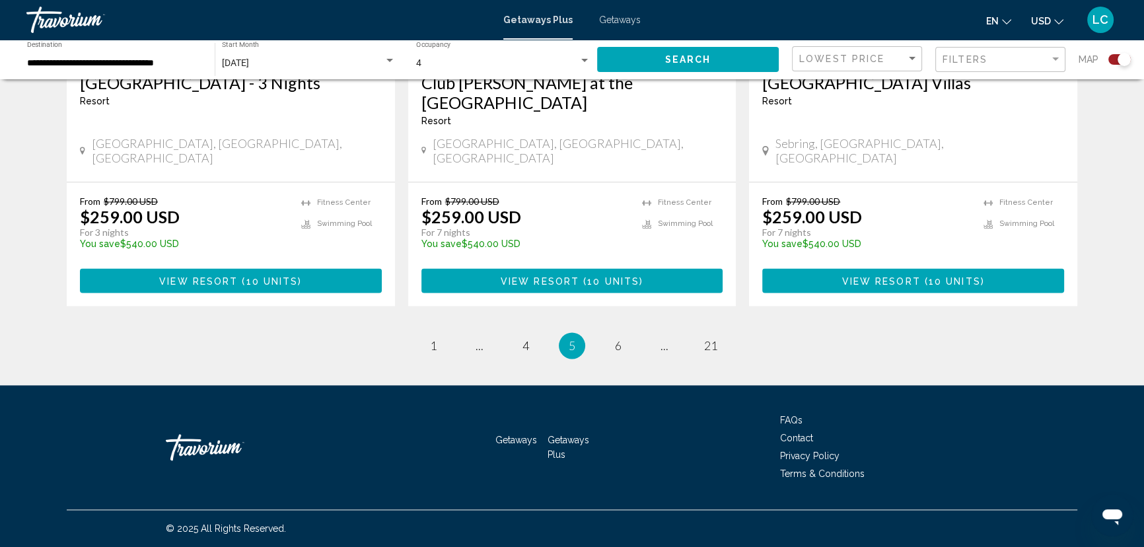
scroll to position [3171, 0]
click at [622, 338] on span "6" at bounding box center [618, 345] width 7 height 15
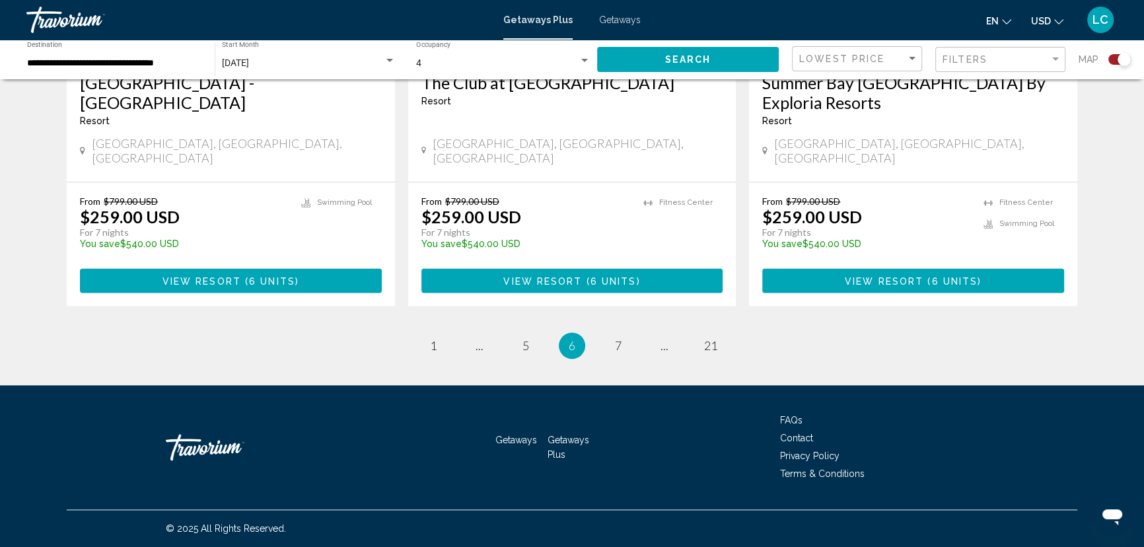
scroll to position [3123, 0]
click at [622, 338] on span "7" at bounding box center [618, 345] width 7 height 15
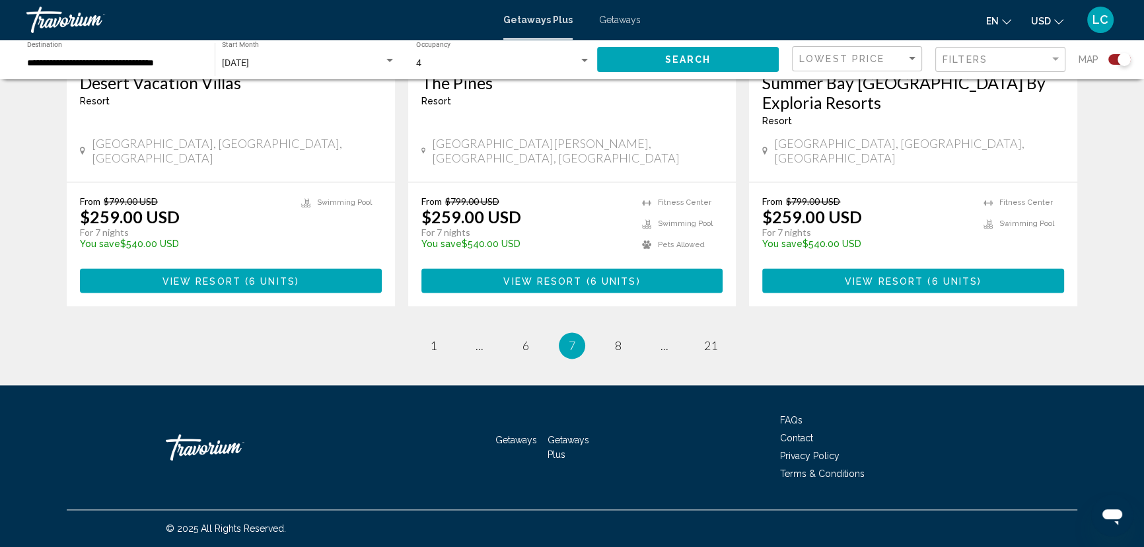
scroll to position [3171, 0]
click at [630, 334] on link "page 8" at bounding box center [618, 345] width 23 height 23
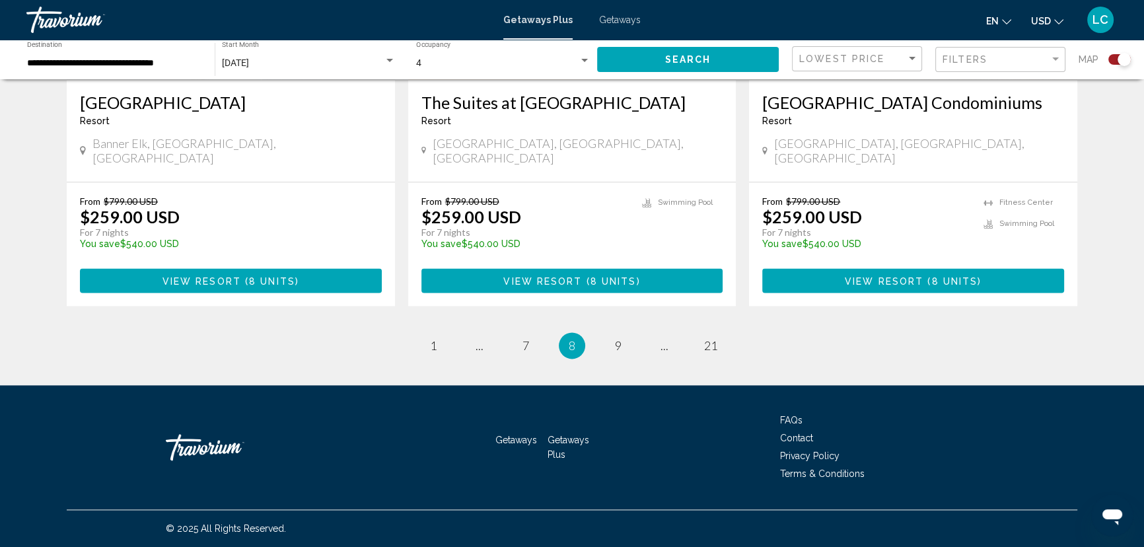
scroll to position [3171, 0]
click at [622, 338] on span "9" at bounding box center [618, 345] width 7 height 15
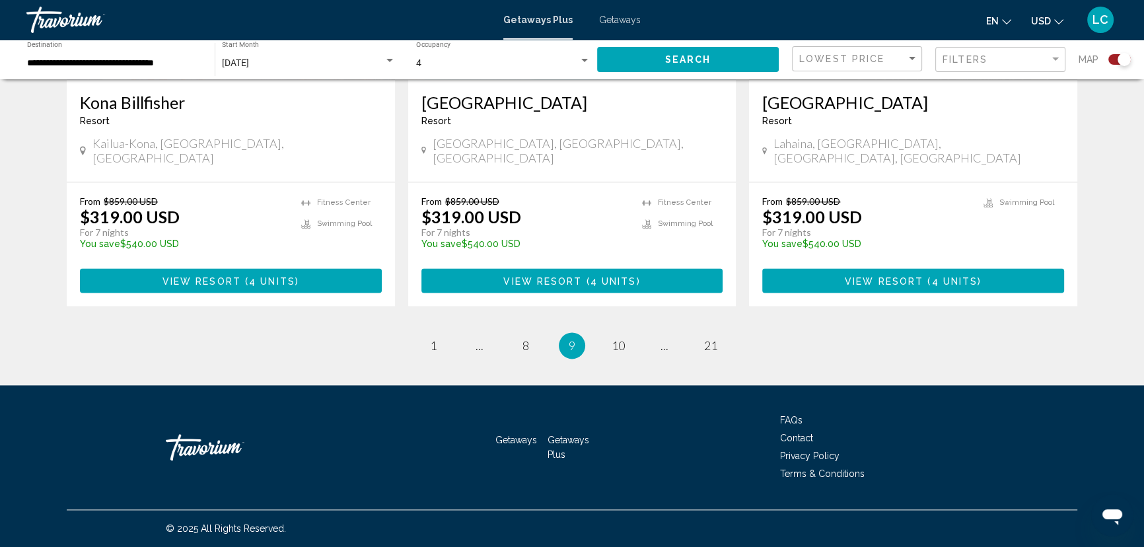
scroll to position [3123, 0]
click at [625, 338] on span "10" at bounding box center [618, 345] width 13 height 15
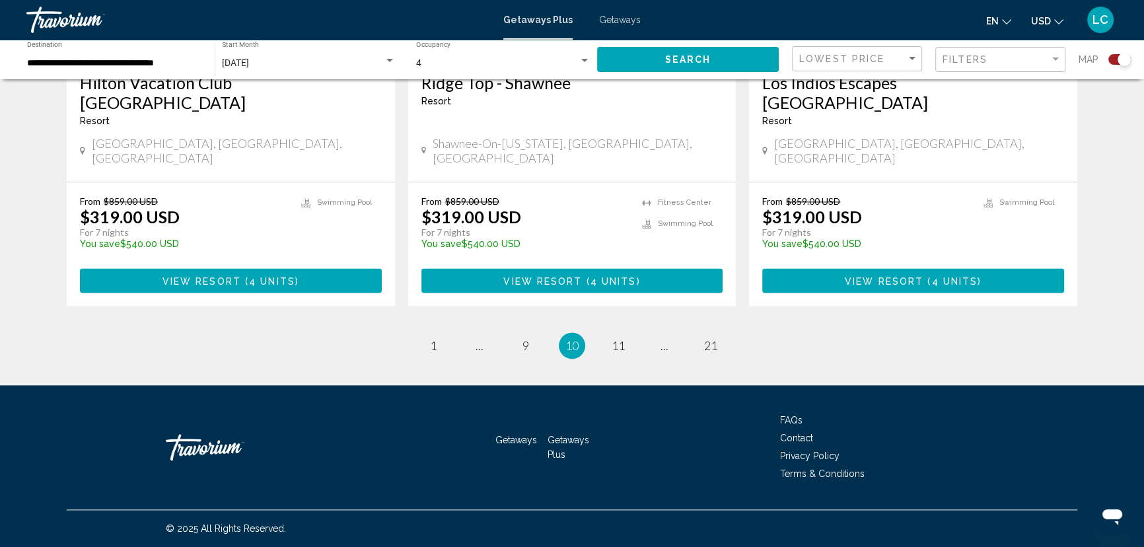
scroll to position [3098, 0]
click at [625, 338] on span "11" at bounding box center [618, 345] width 13 height 15
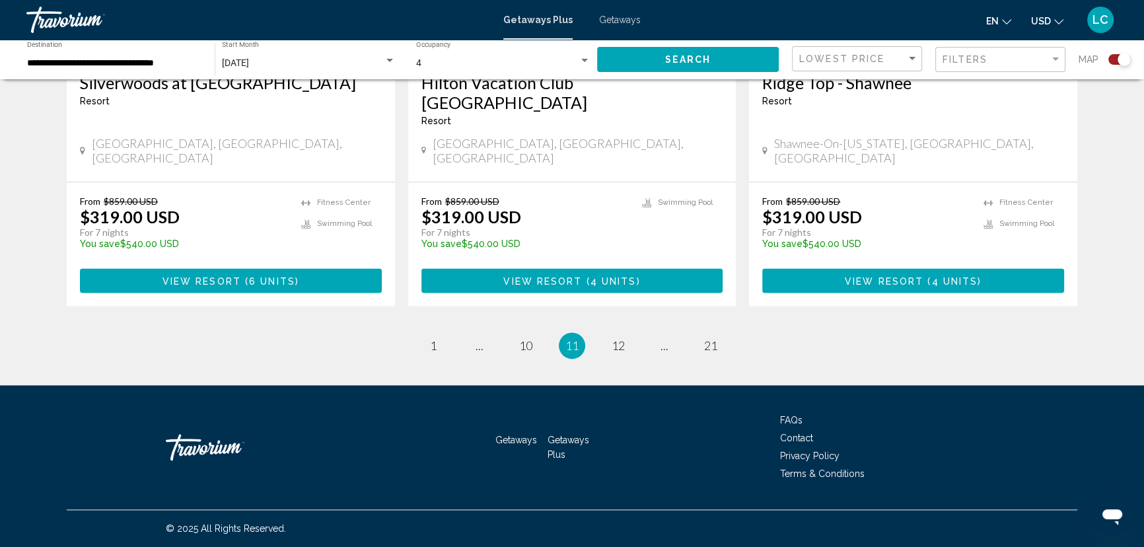
scroll to position [3171, 0]
click at [625, 338] on span "12" at bounding box center [618, 345] width 13 height 15
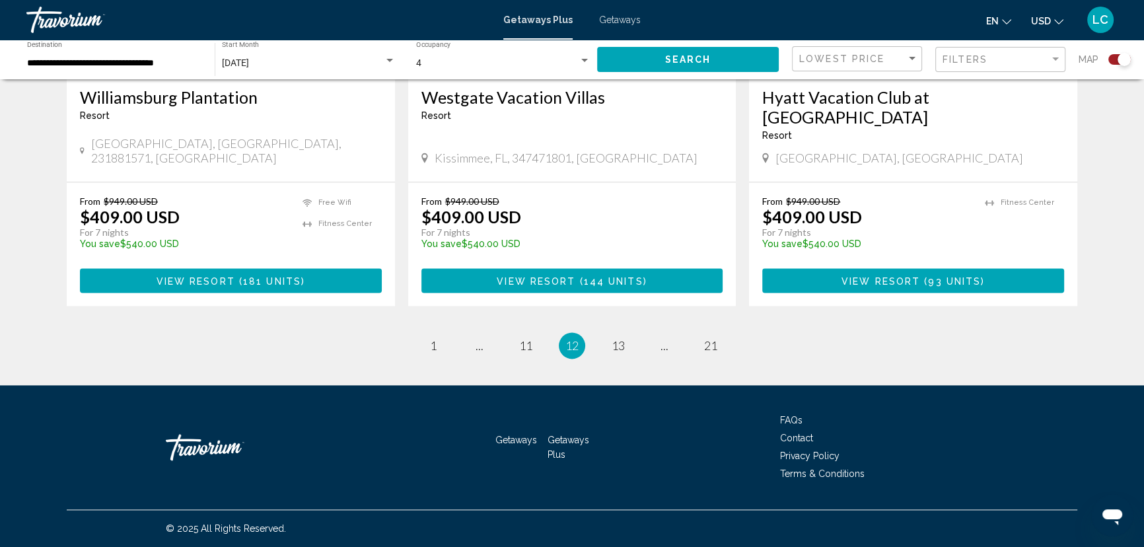
scroll to position [3158, 0]
click at [625, 338] on span "13" at bounding box center [618, 345] width 13 height 15
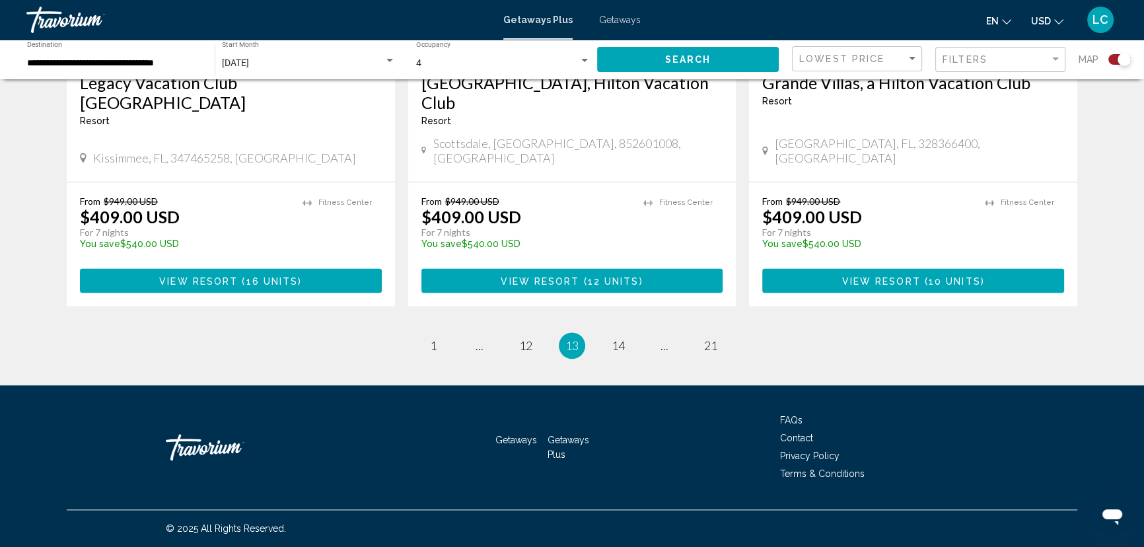
scroll to position [3183, 0]
click at [625, 338] on span "14" at bounding box center [618, 345] width 13 height 15
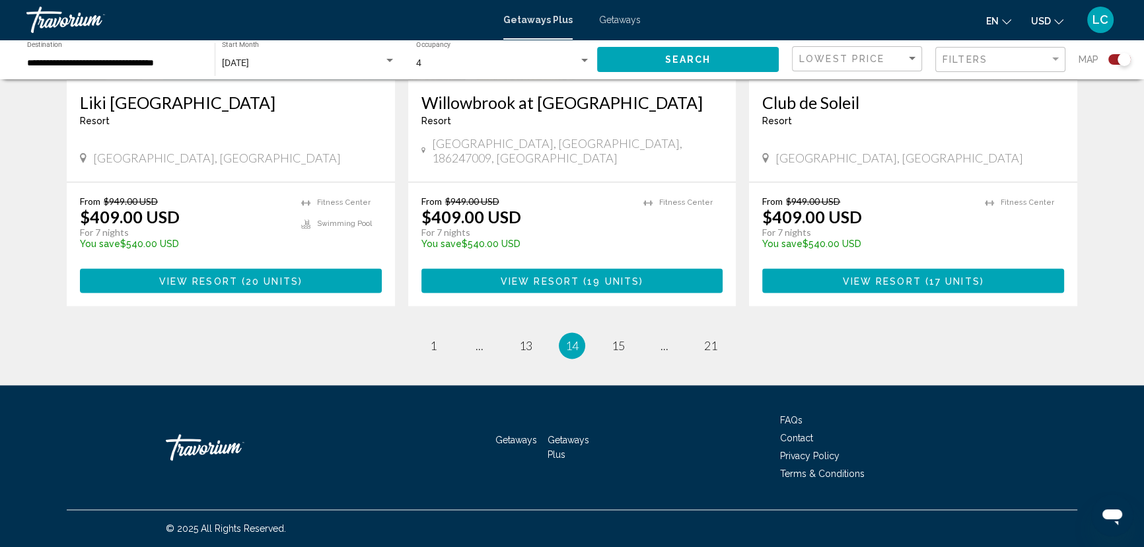
scroll to position [2402, 0]
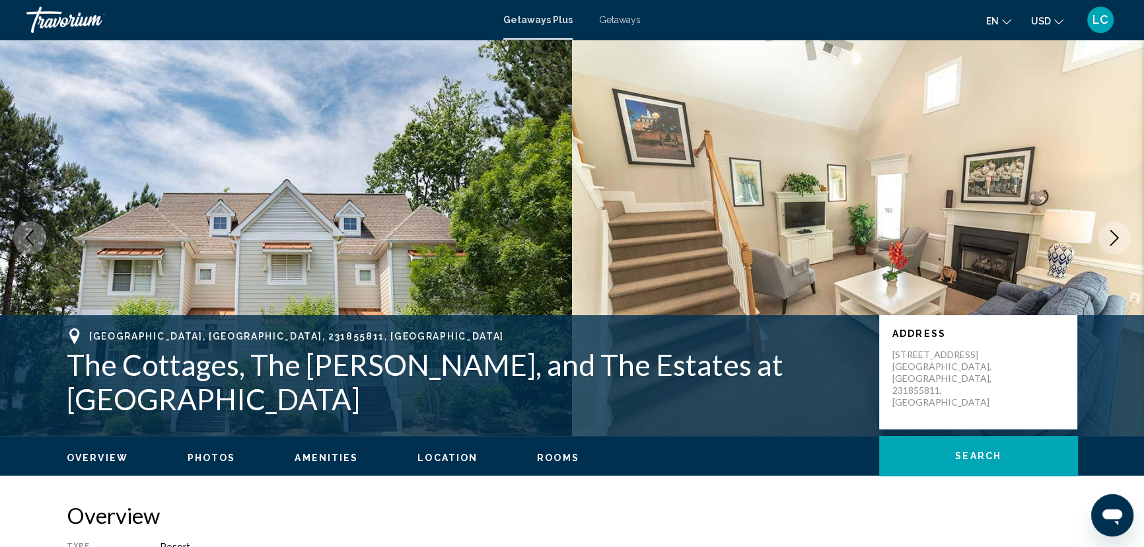
click at [554, 25] on span "Getaways Plus" at bounding box center [537, 20] width 69 height 11
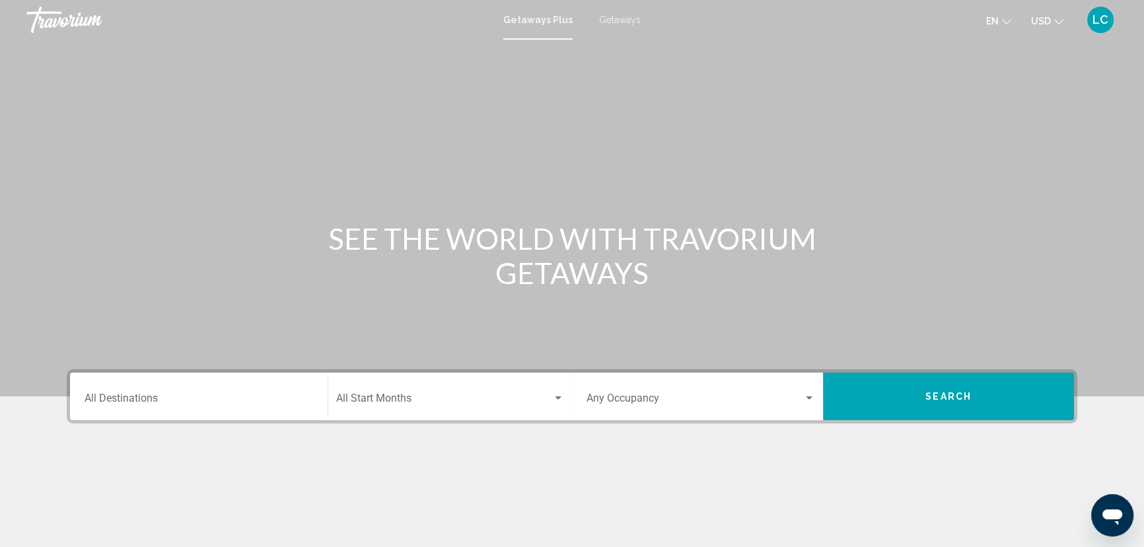
click at [534, 25] on span "Getaways Plus" at bounding box center [537, 20] width 69 height 11
click at [641, 25] on span "Getaways" at bounding box center [620, 20] width 42 height 11
